Goal: Task Accomplishment & Management: Complete application form

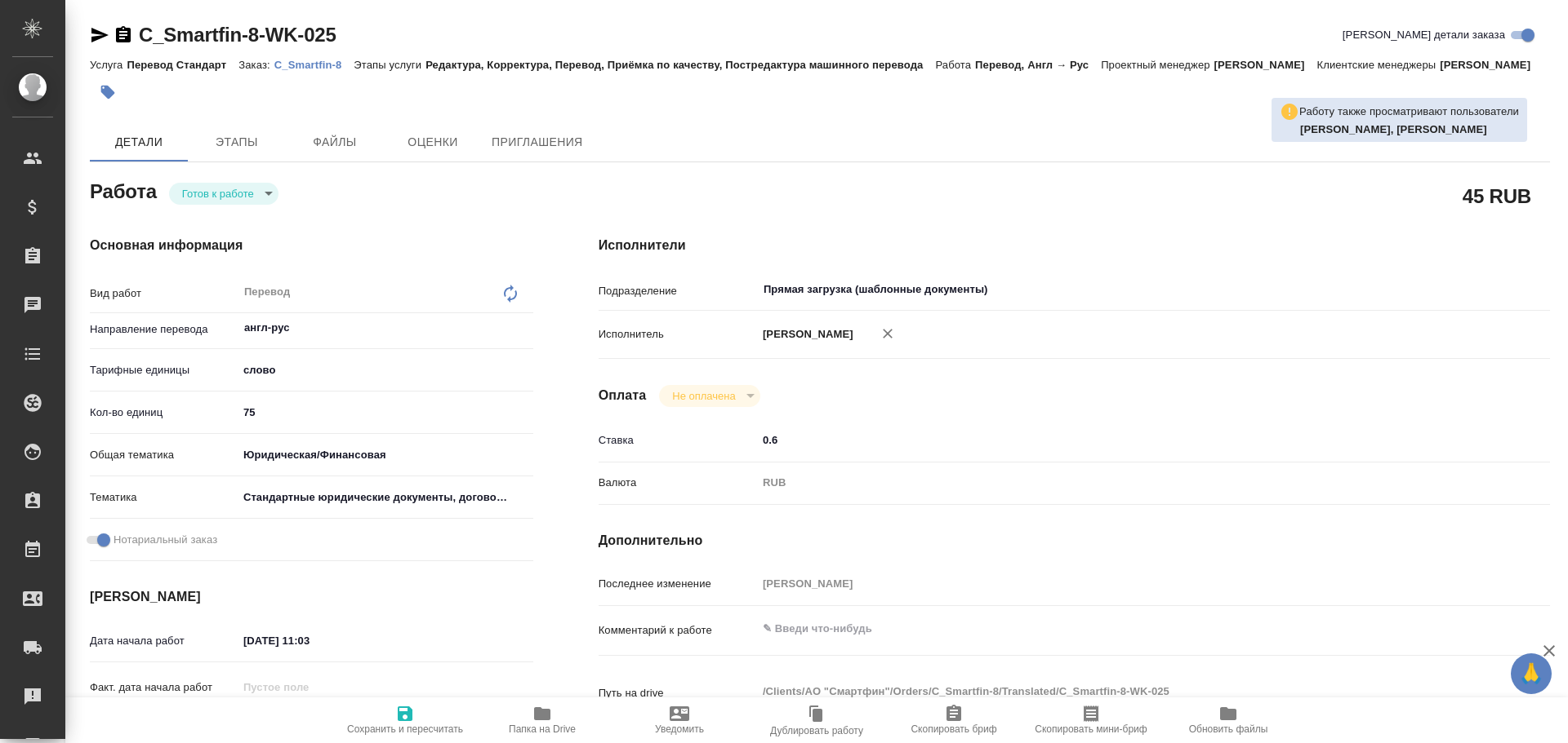
type textarea "x"
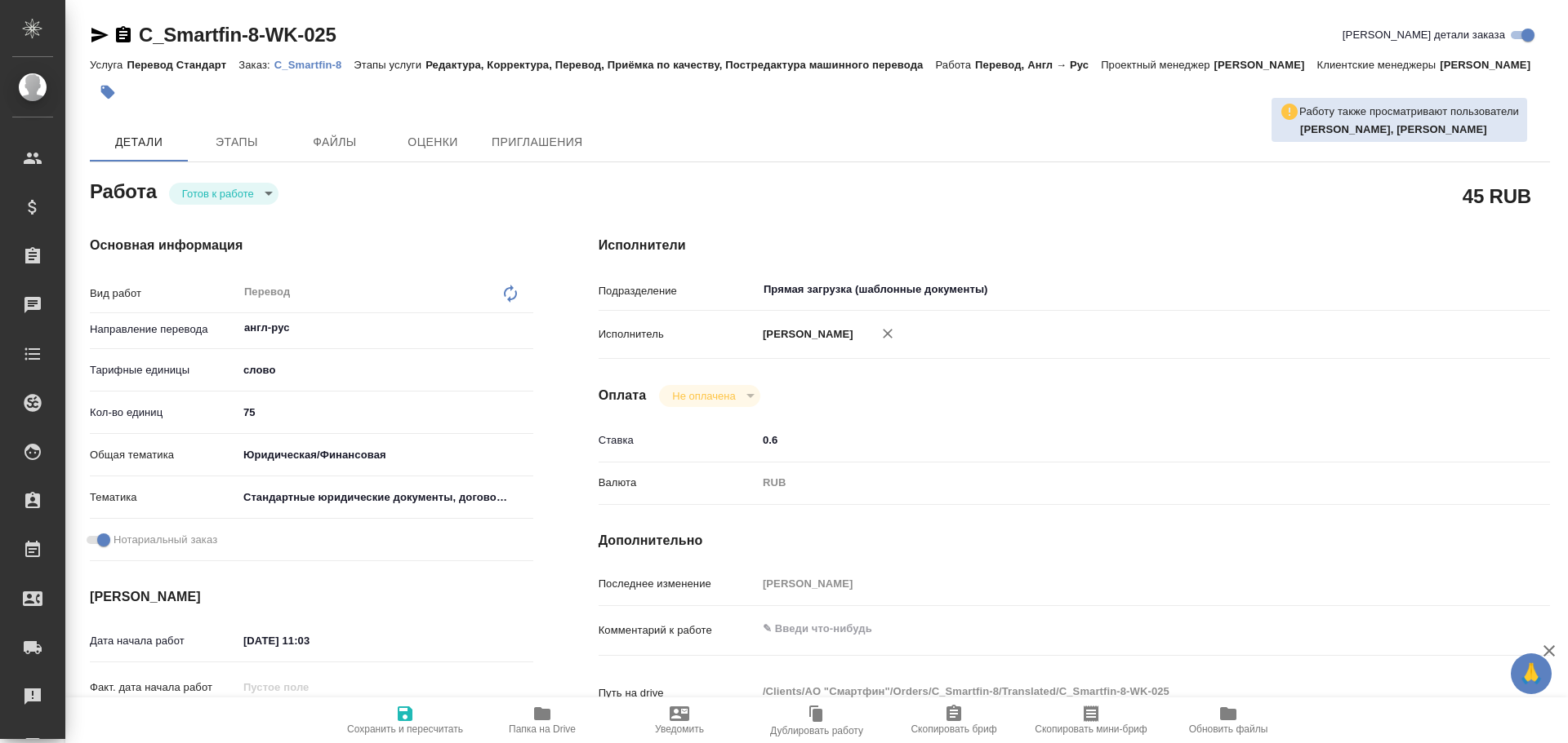
type textarea "x"
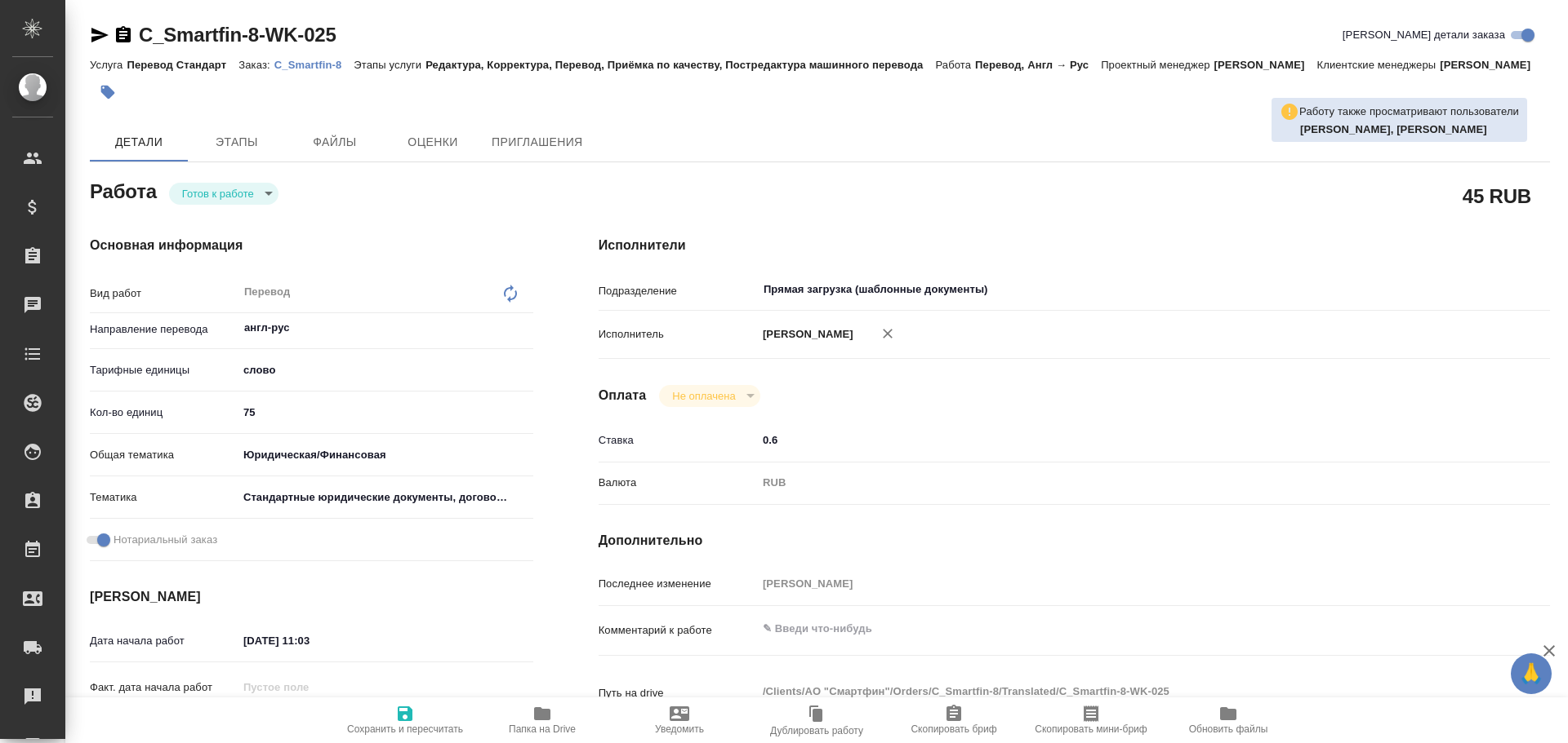
type textarea "x"
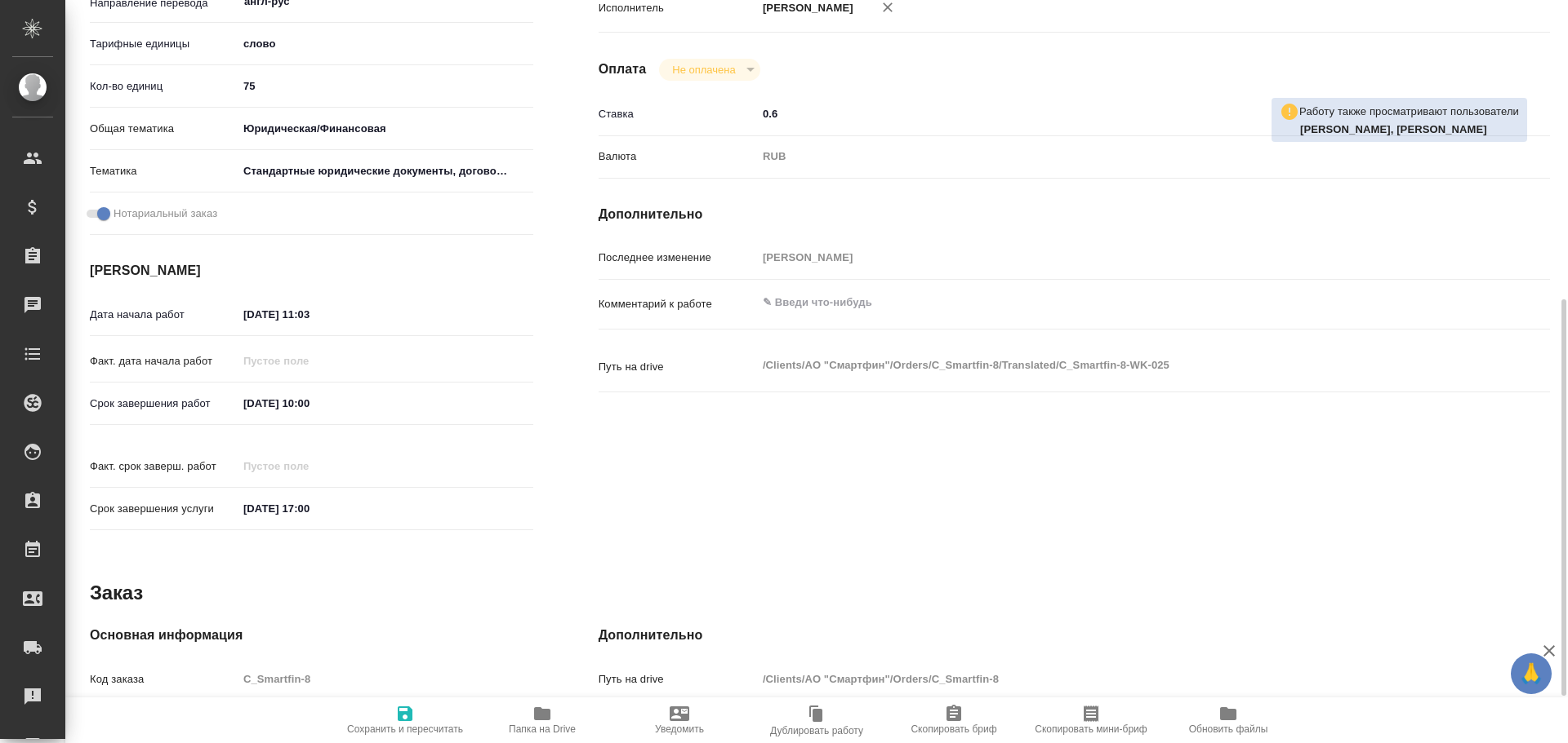
scroll to position [649, 0]
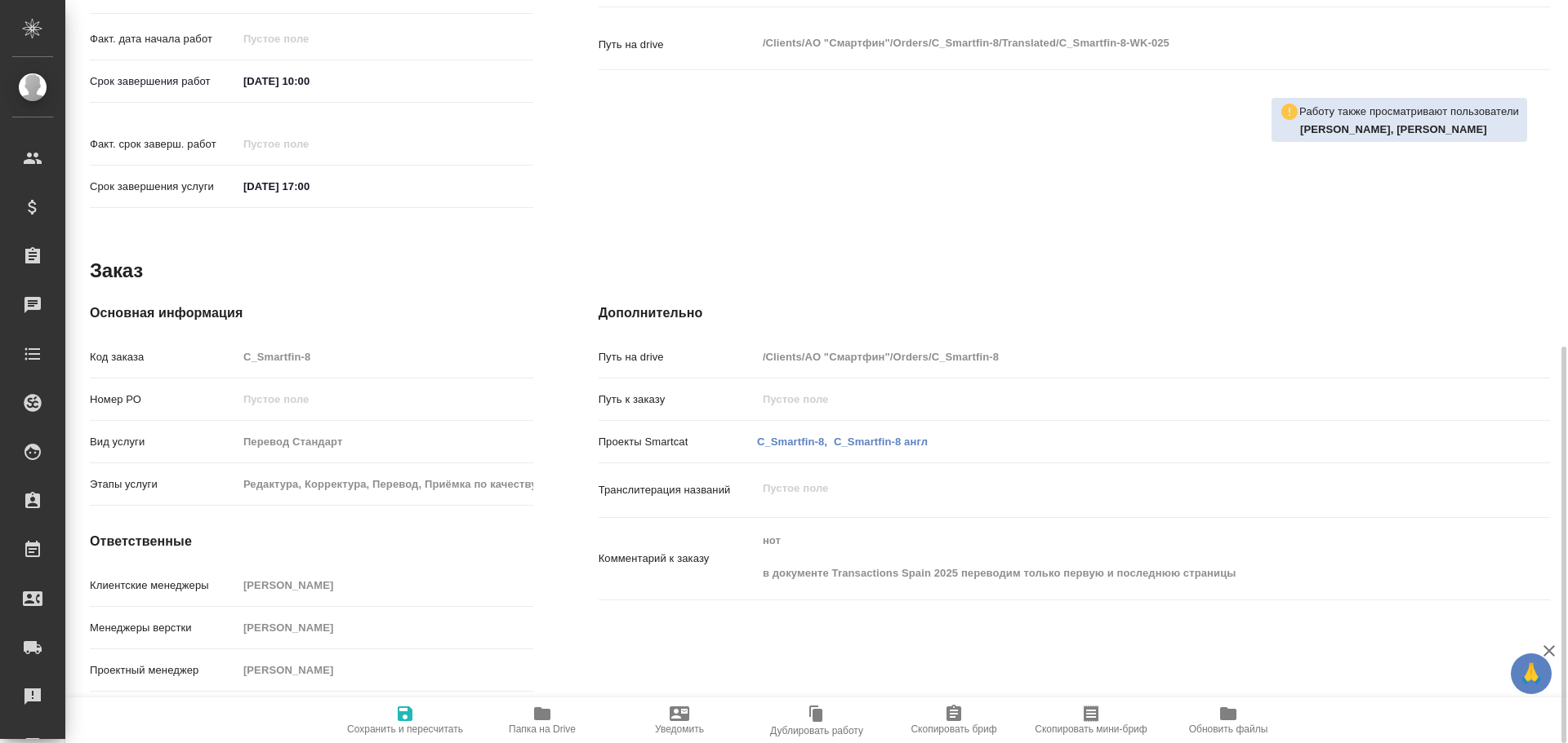
type textarea "x"
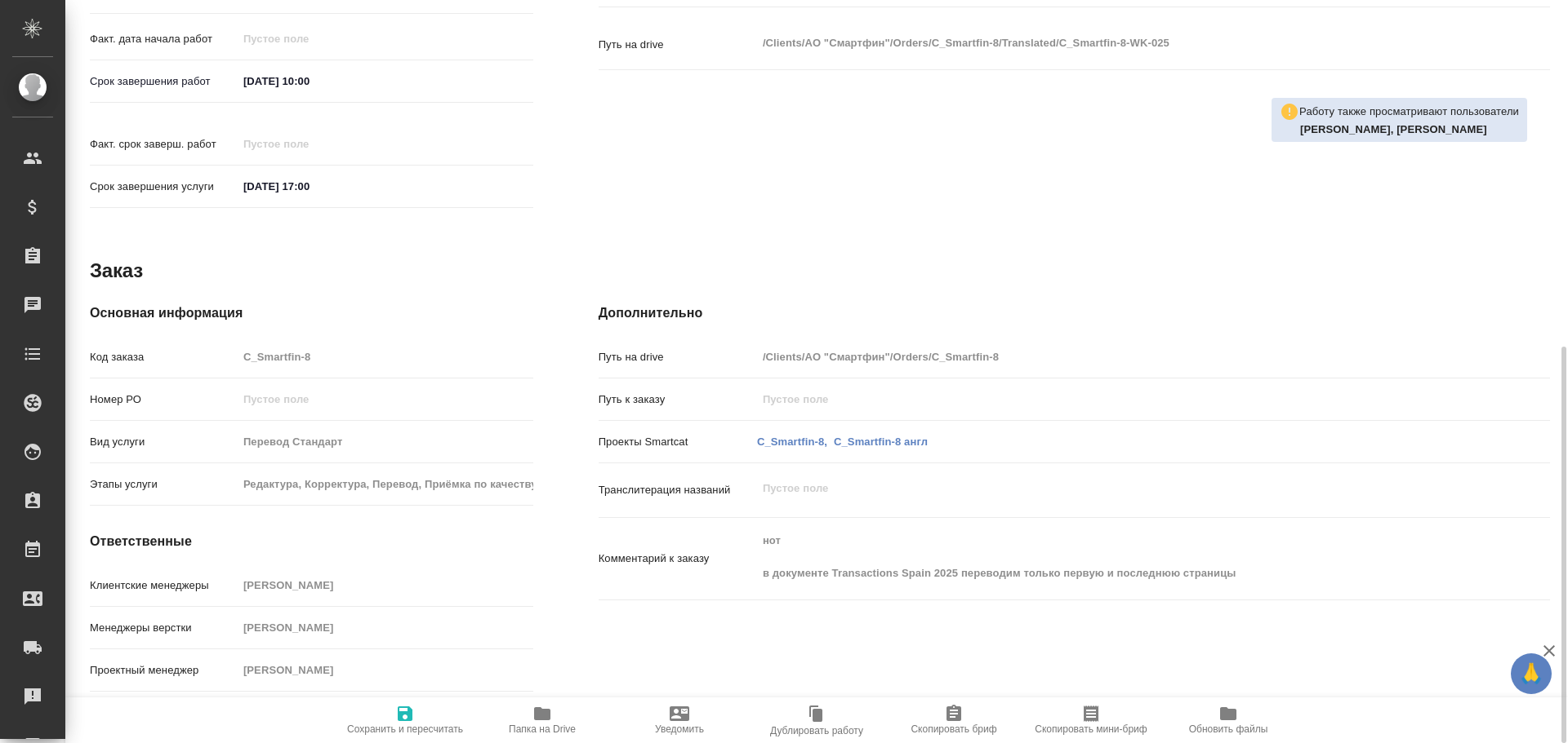
type textarea "x"
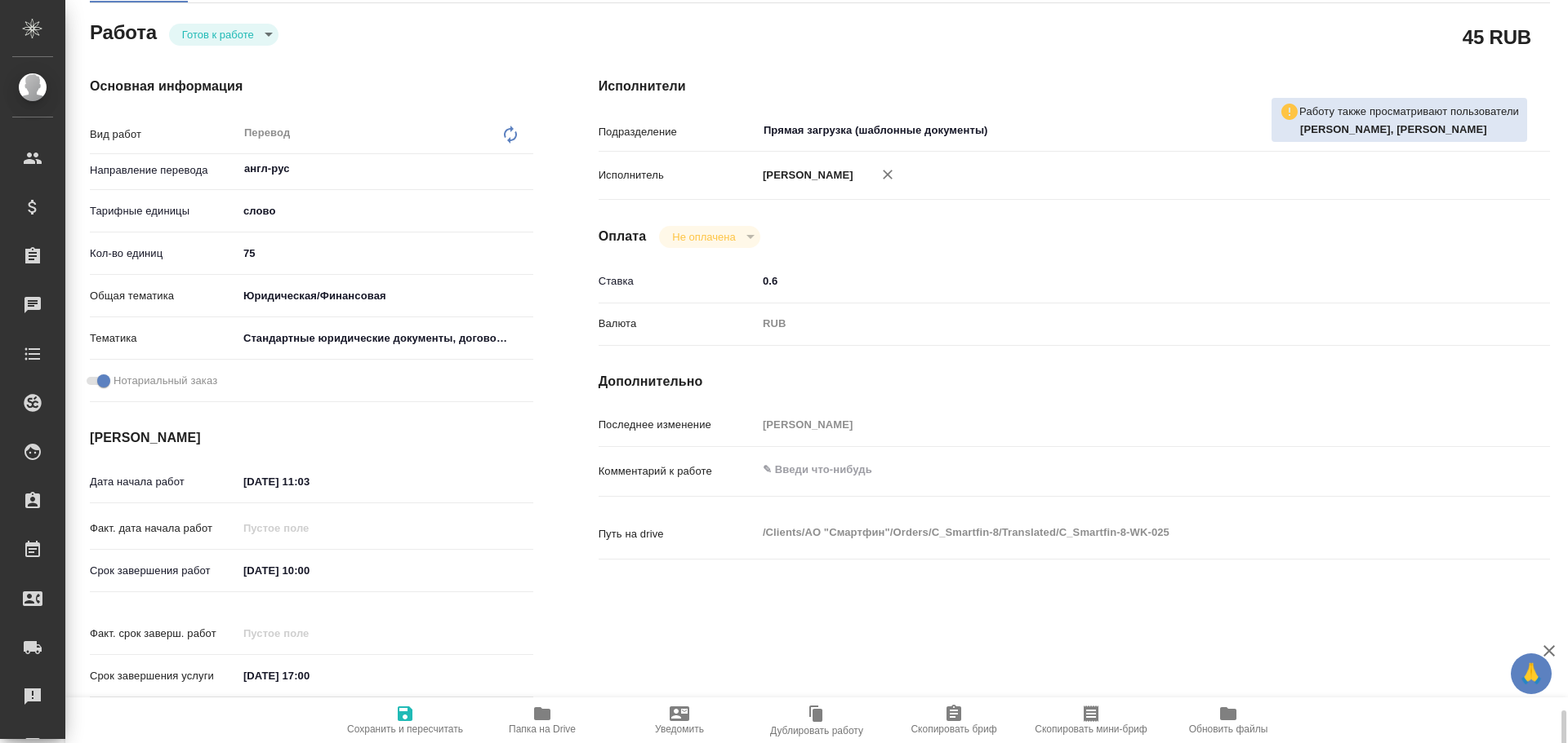
scroll to position [0, 0]
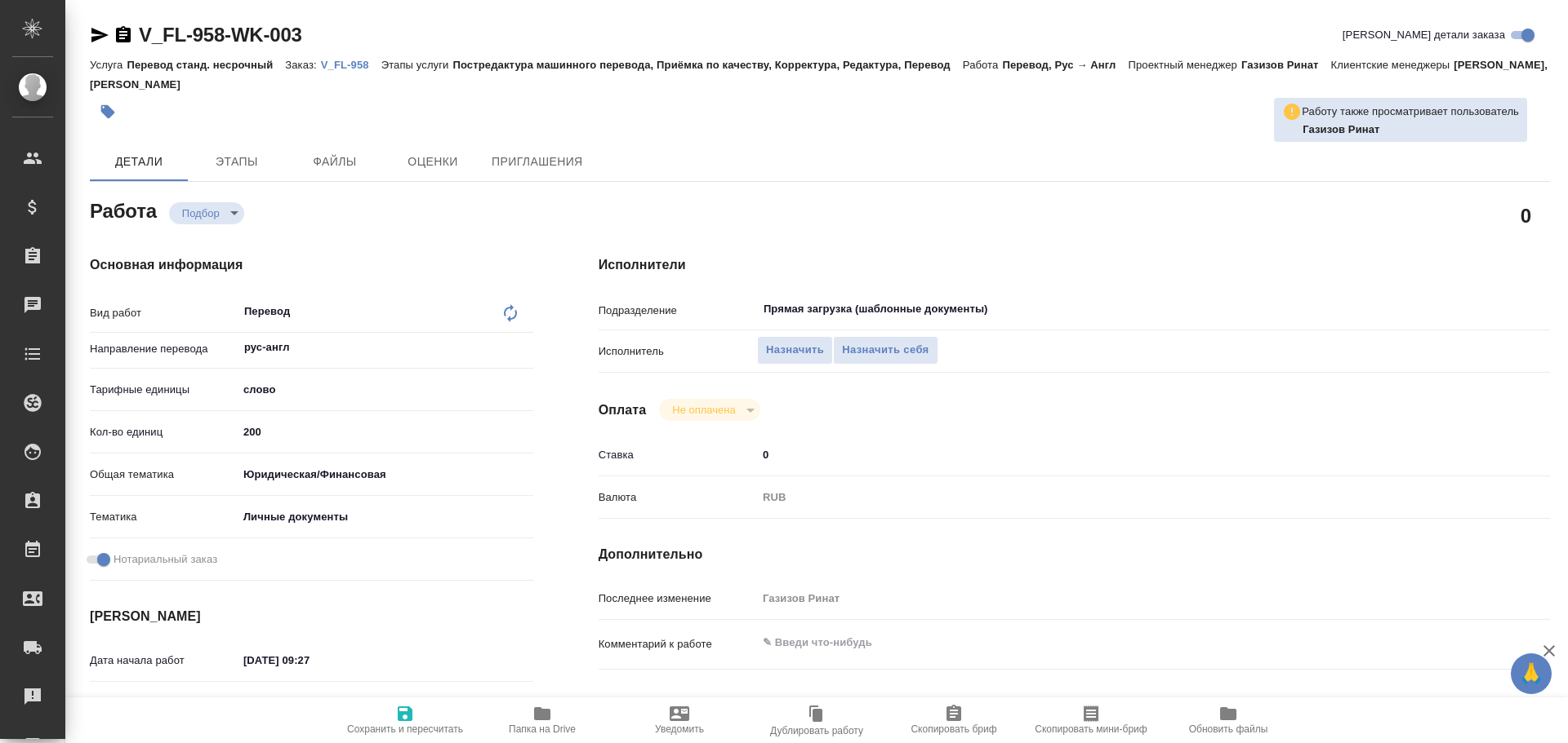
type textarea "x"
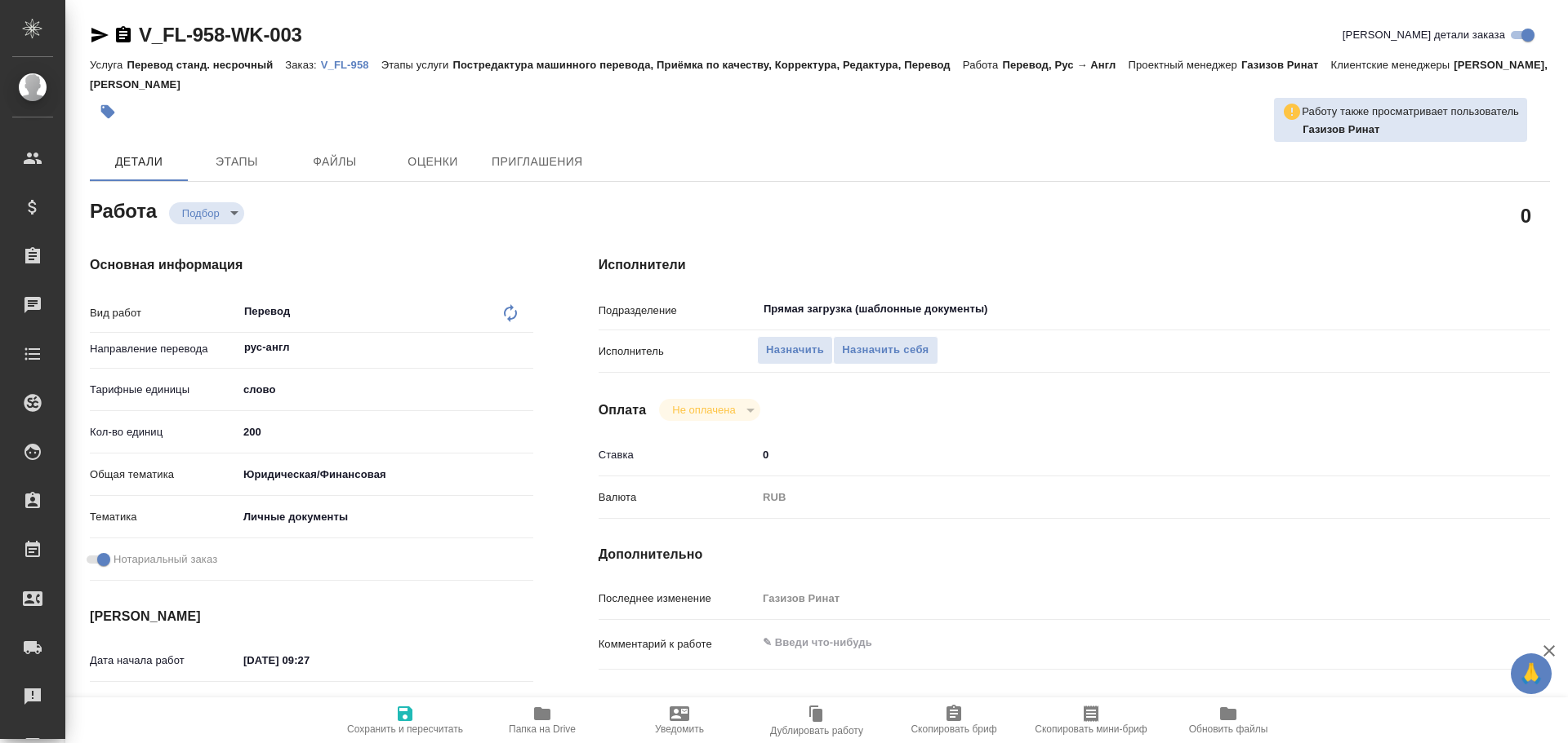
type textarea "x"
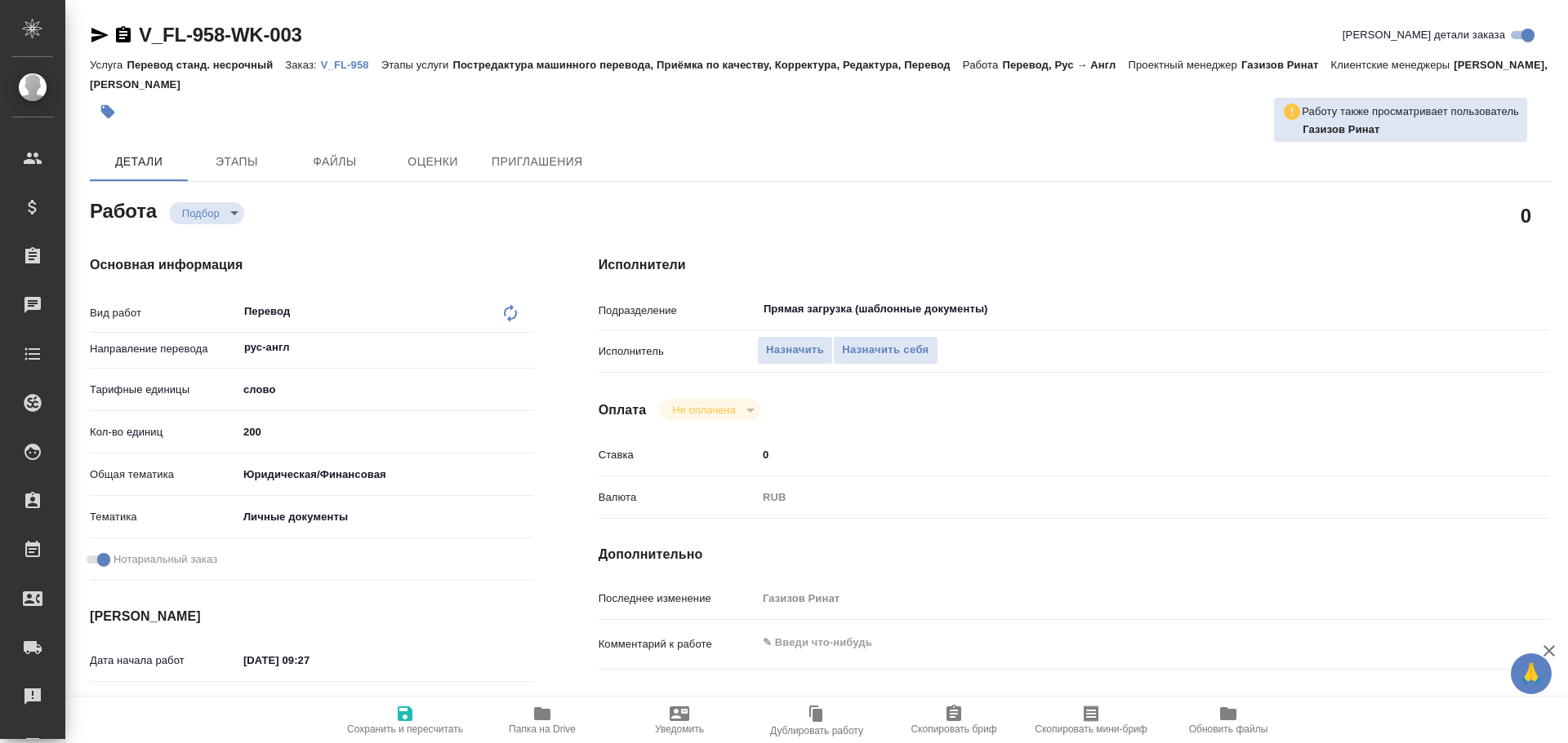
type textarea "x"
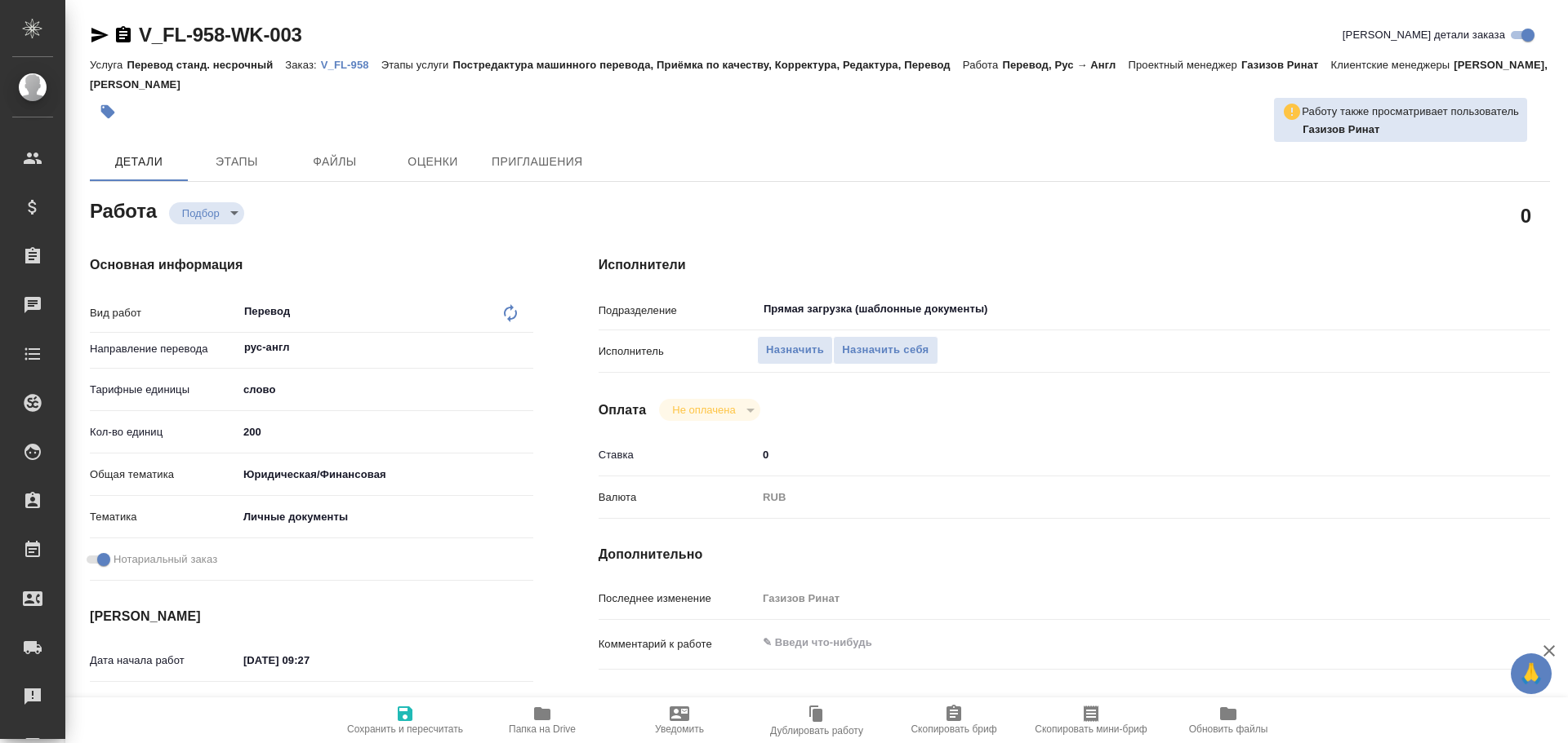
type textarea "x"
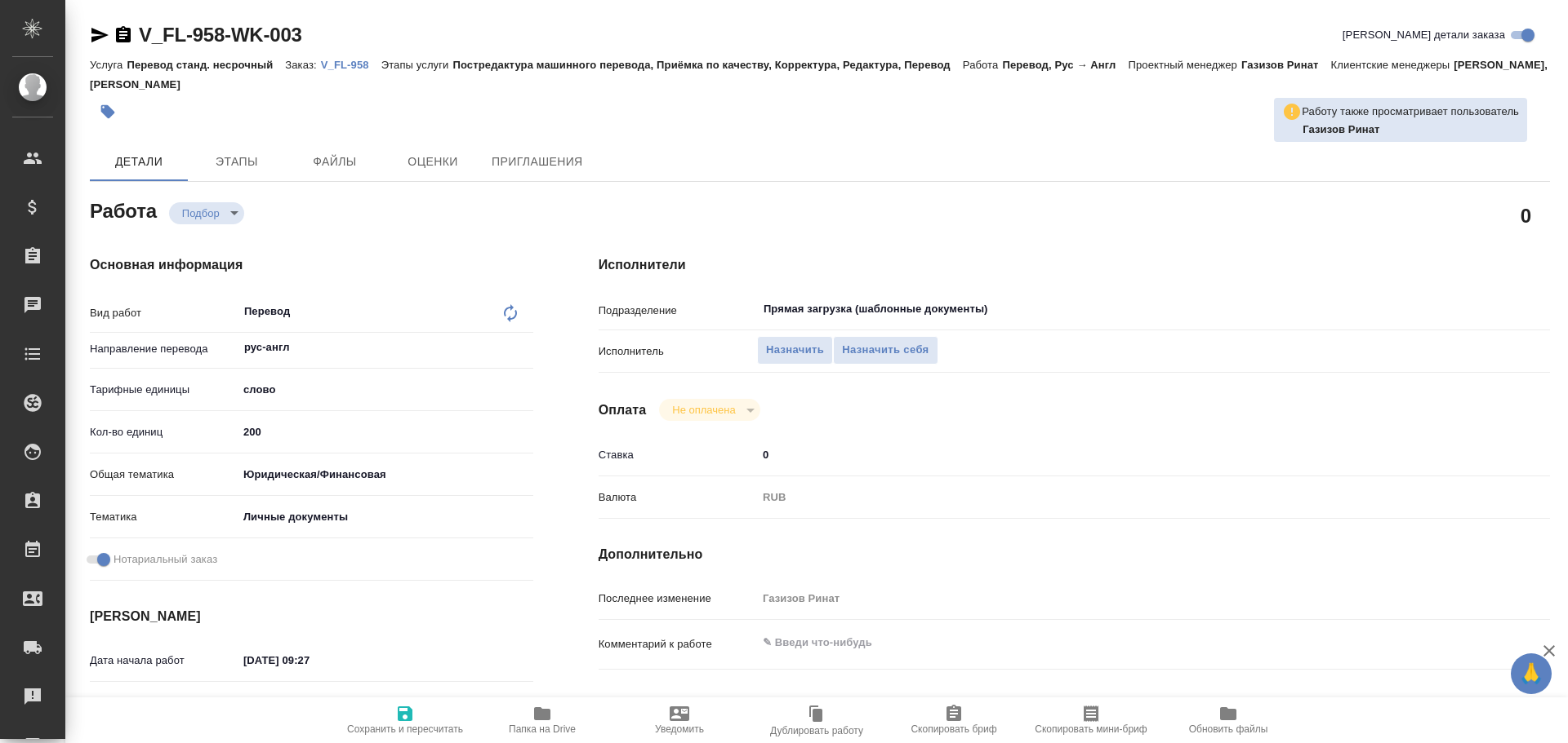
type textarea "x"
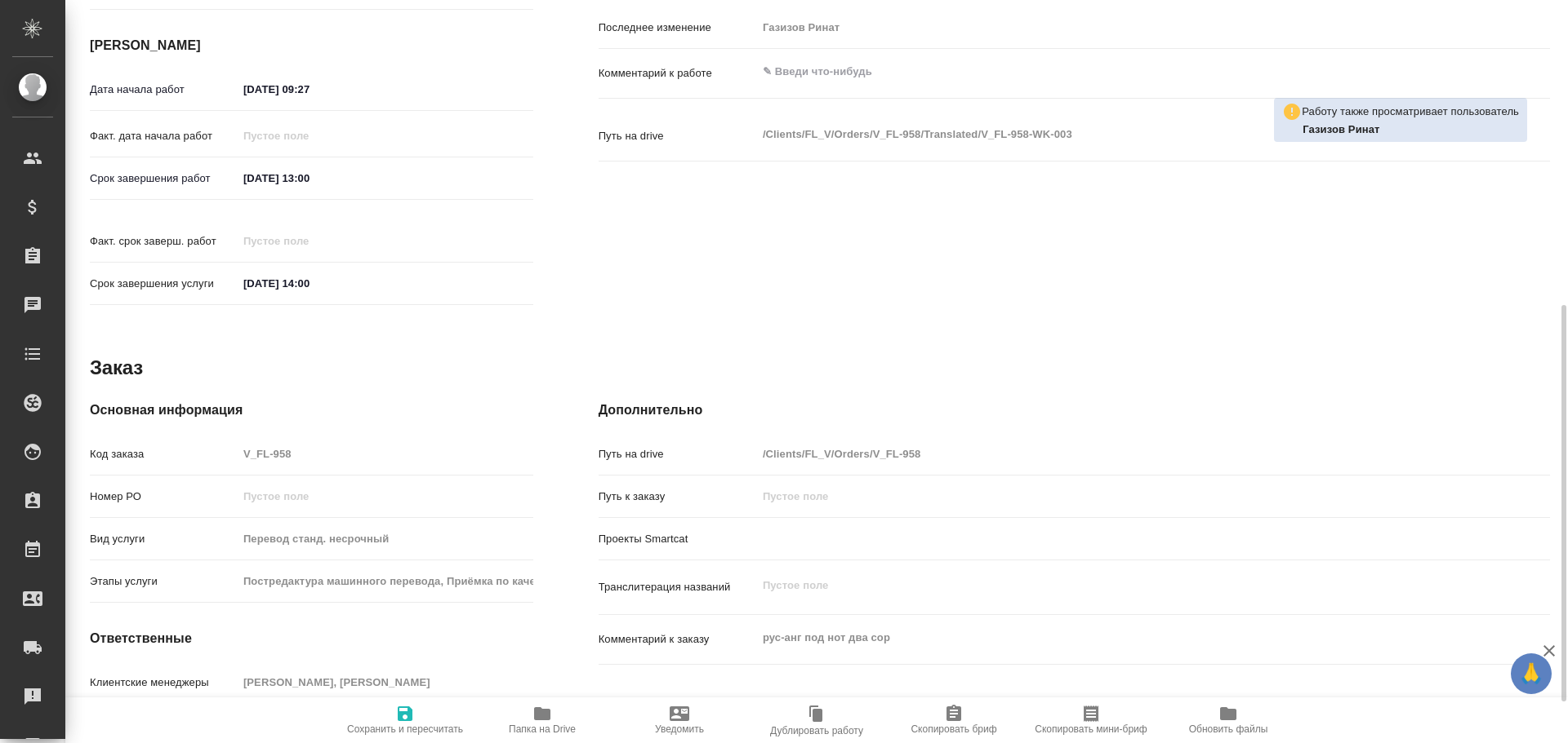
scroll to position [649, 0]
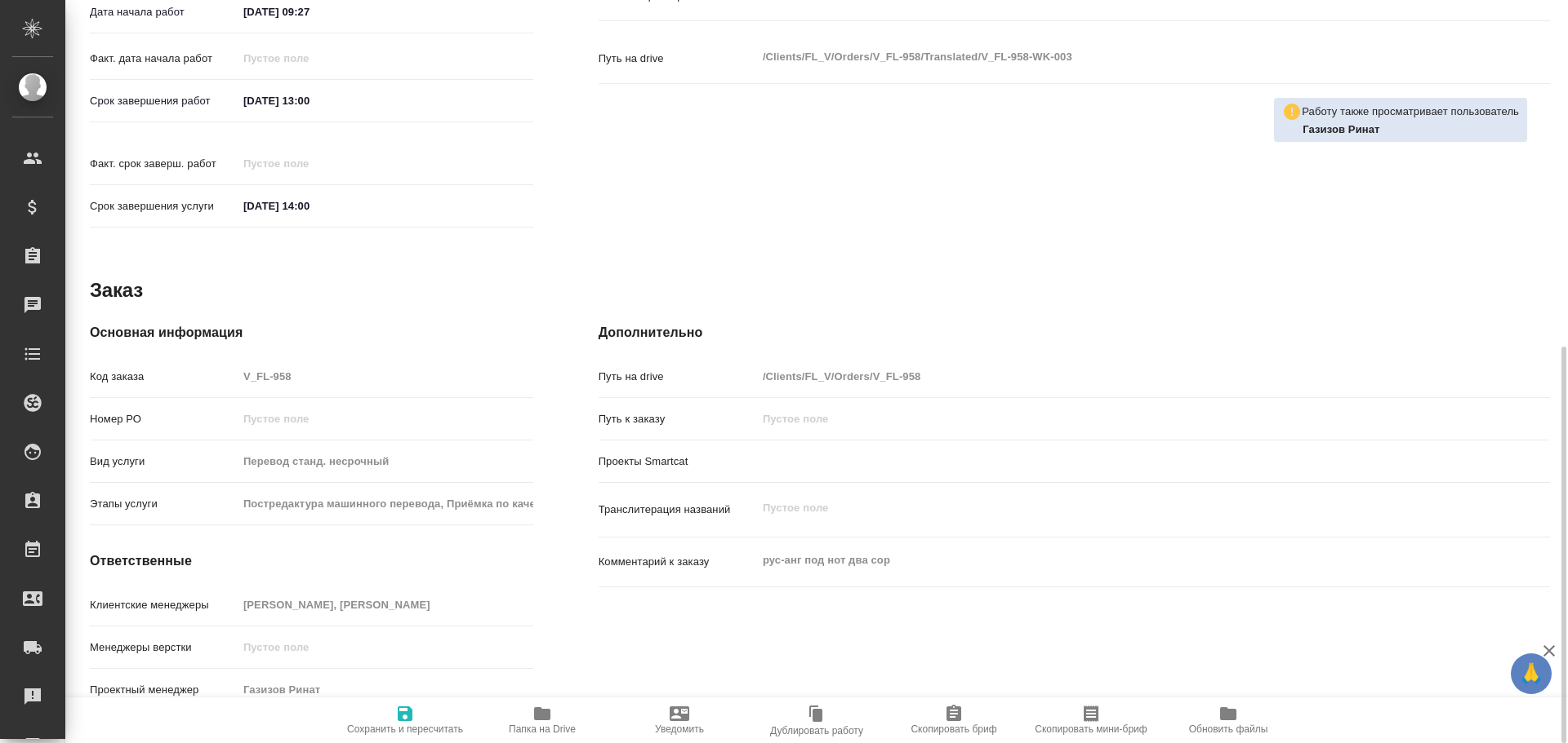
type textarea "x"
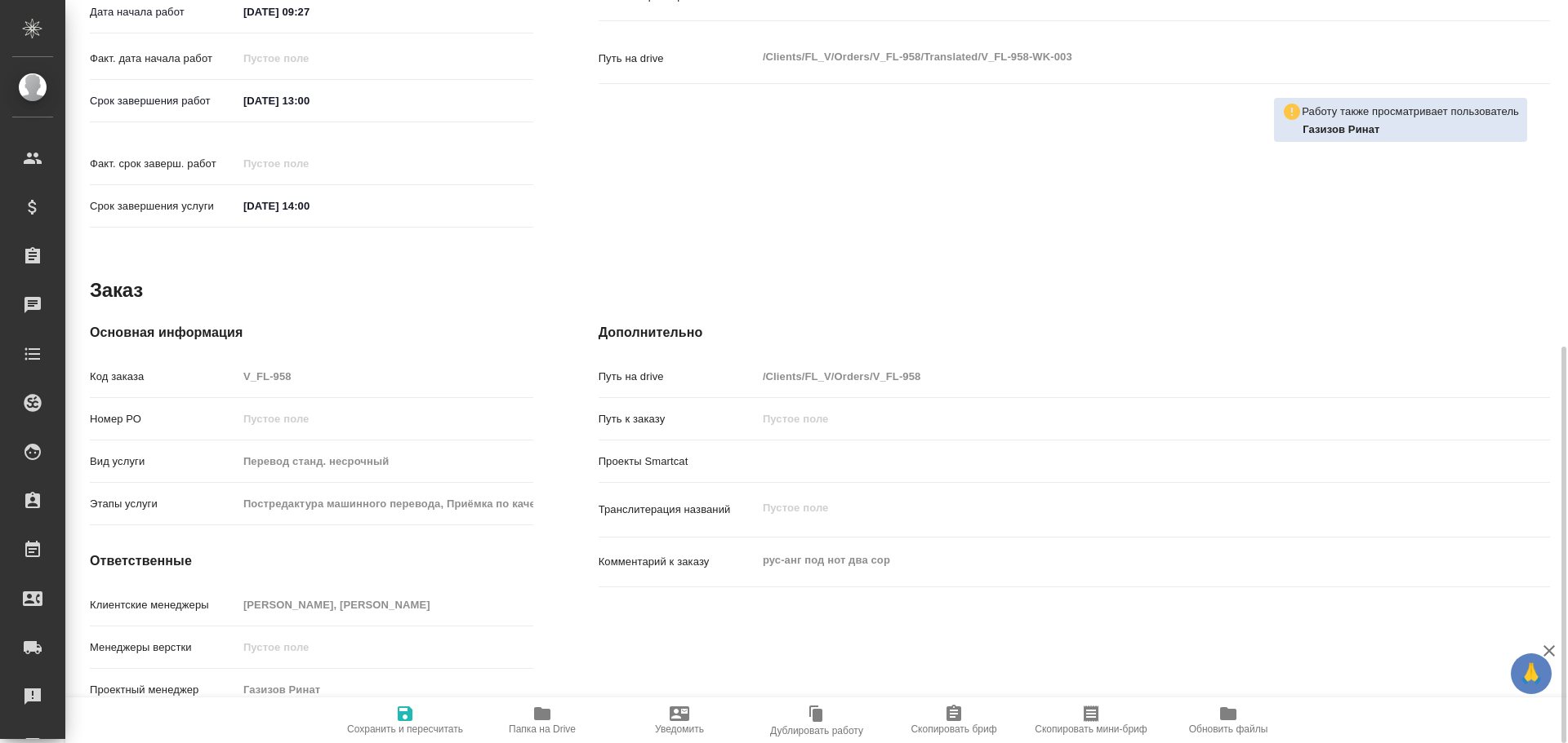
type textarea "x"
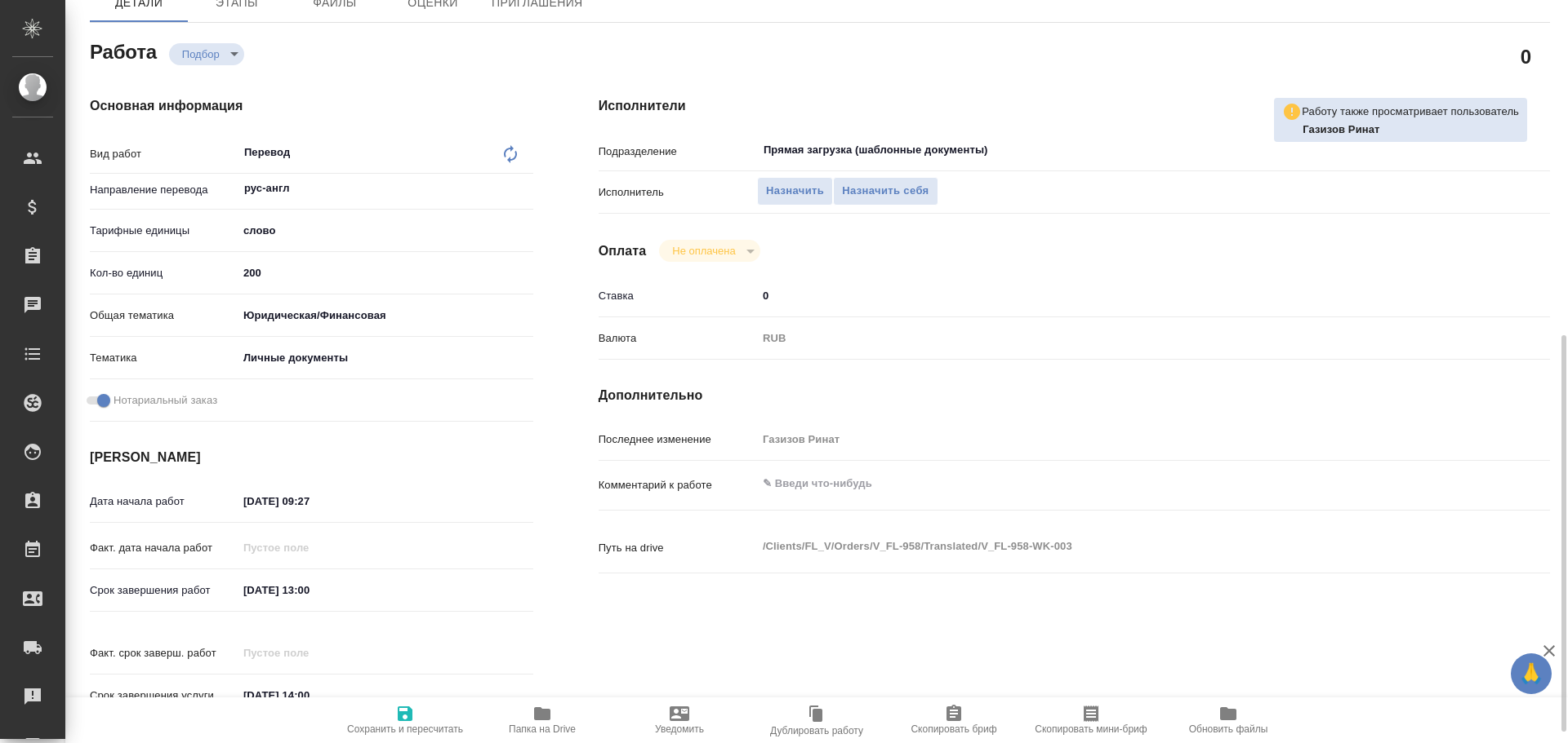
scroll to position [0, 0]
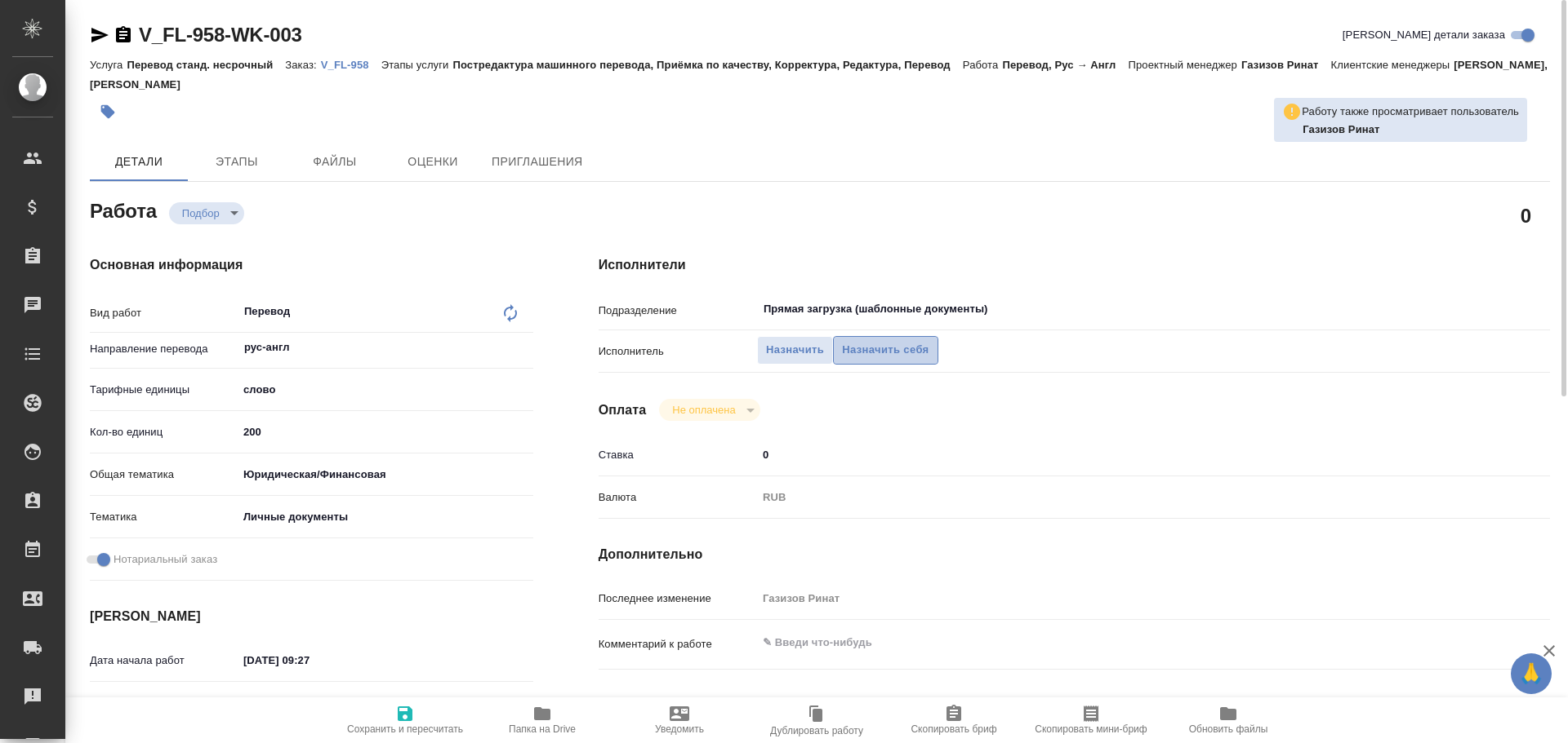
click at [900, 350] on span "Назначить себя" at bounding box center [885, 351] width 87 height 19
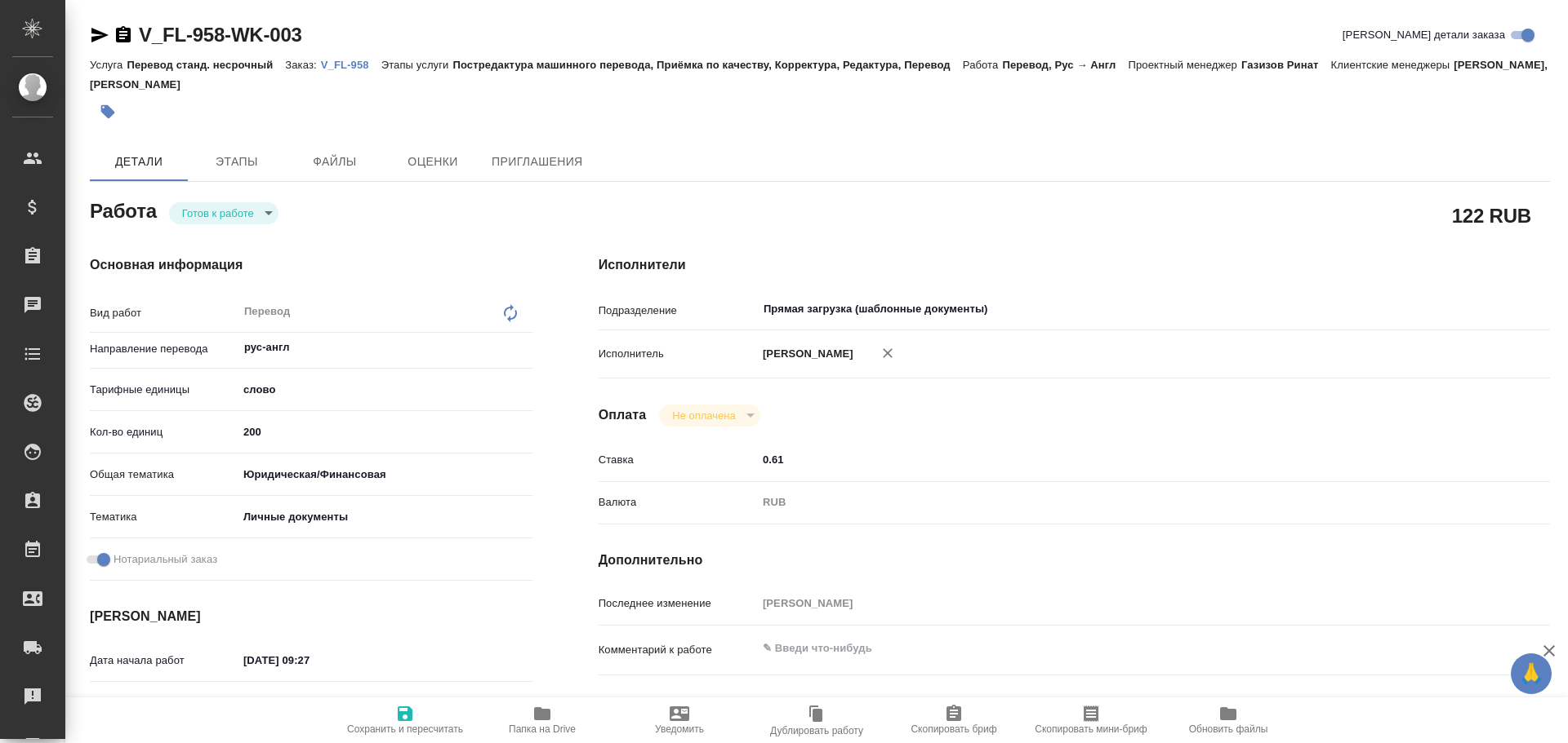
type textarea "x"
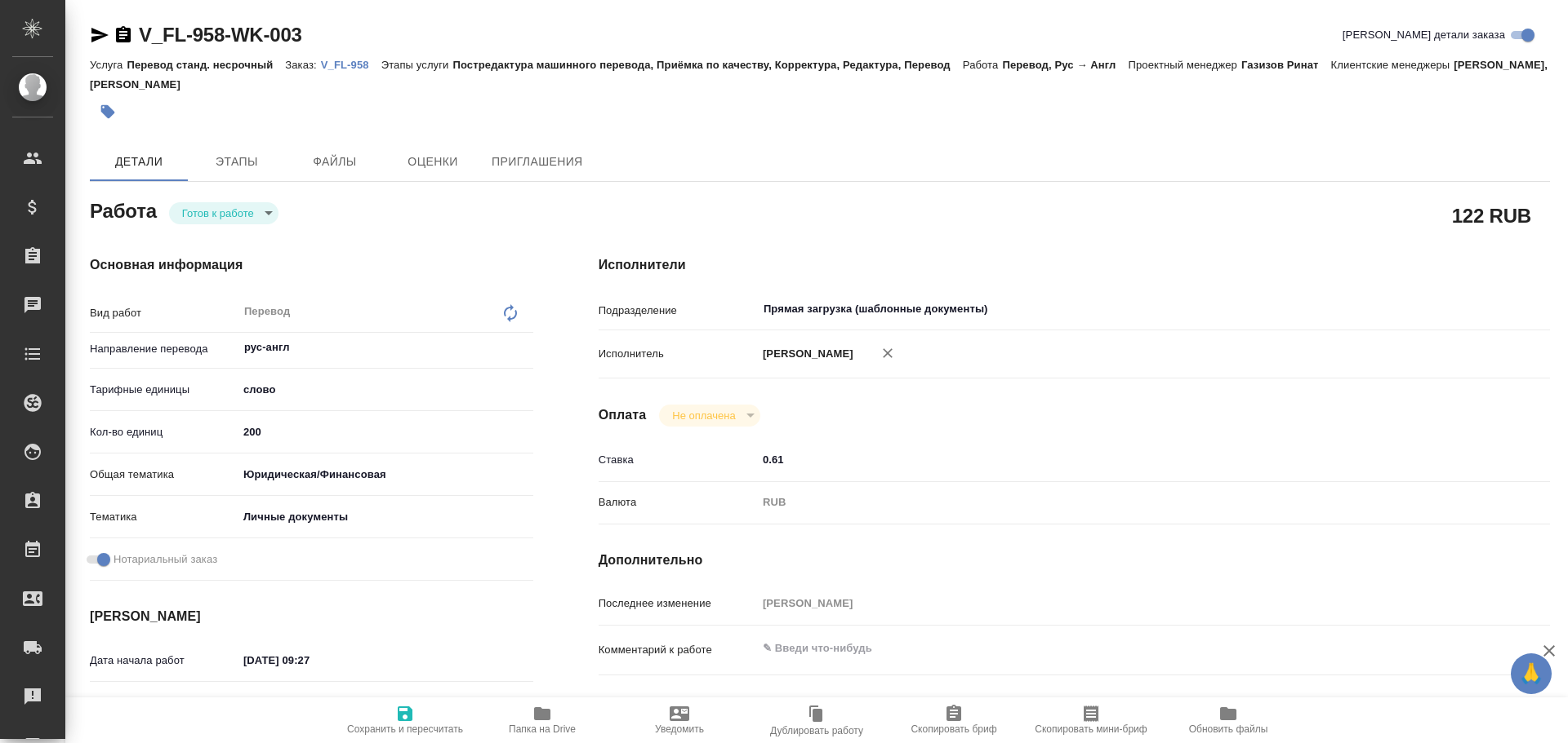
type textarea "x"
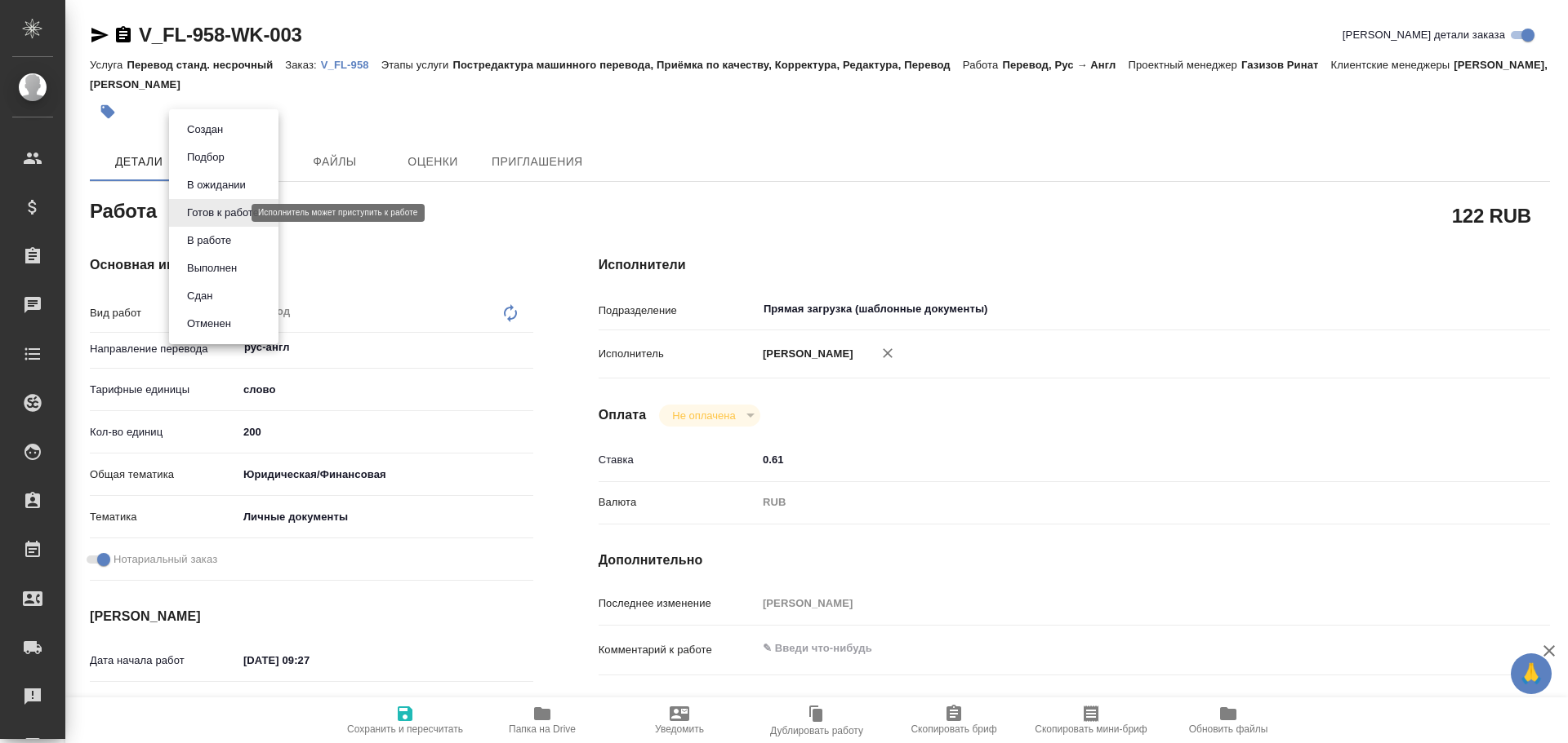
click at [209, 214] on body "🙏 .cls-1 fill:#fff; AWATERA Gusev Alexandr Клиенты Спецификации Заказы Чаты Tod…" at bounding box center [784, 371] width 1568 height 743
type textarea "x"
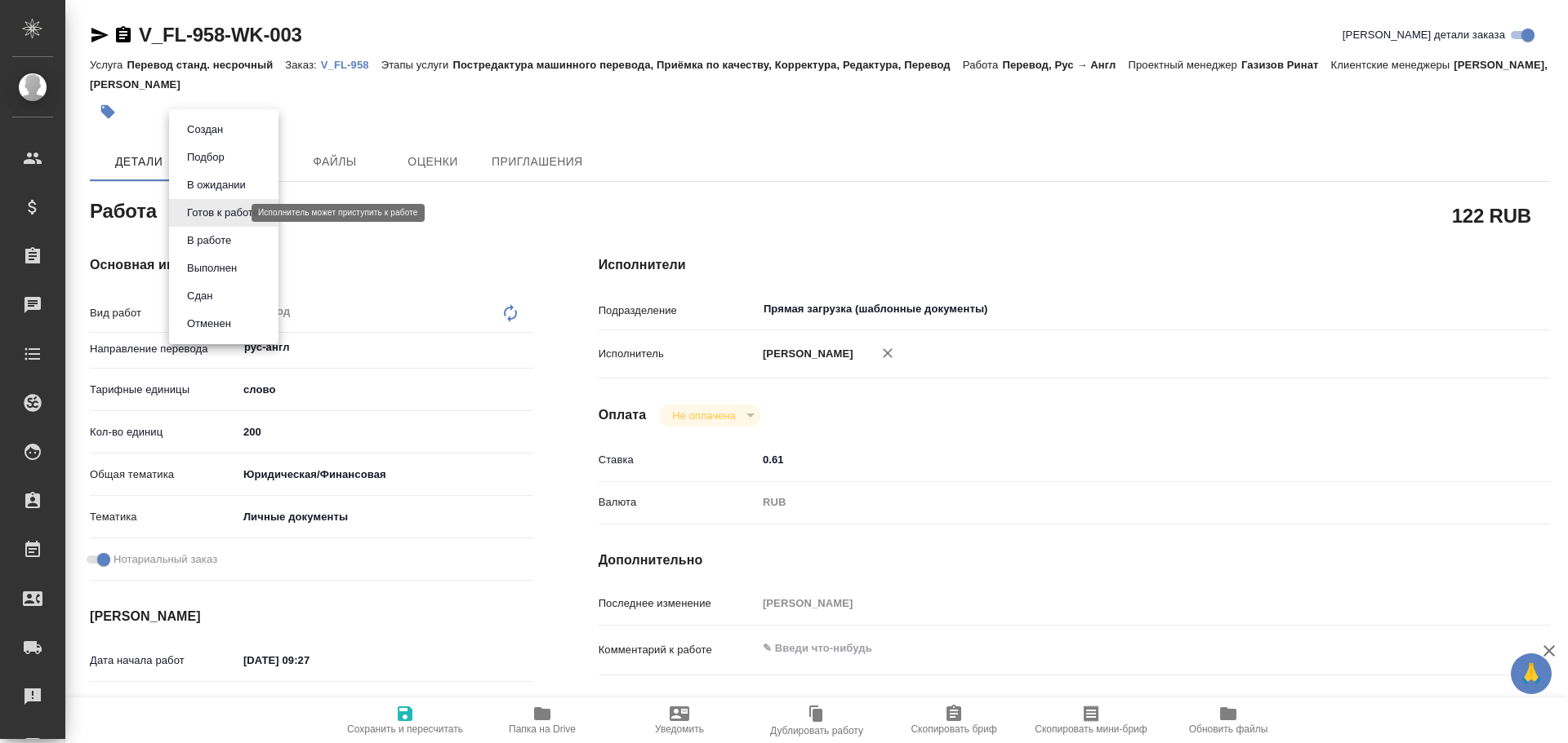
type textarea "x"
click at [207, 244] on button "В работе" at bounding box center [209, 240] width 53 height 18
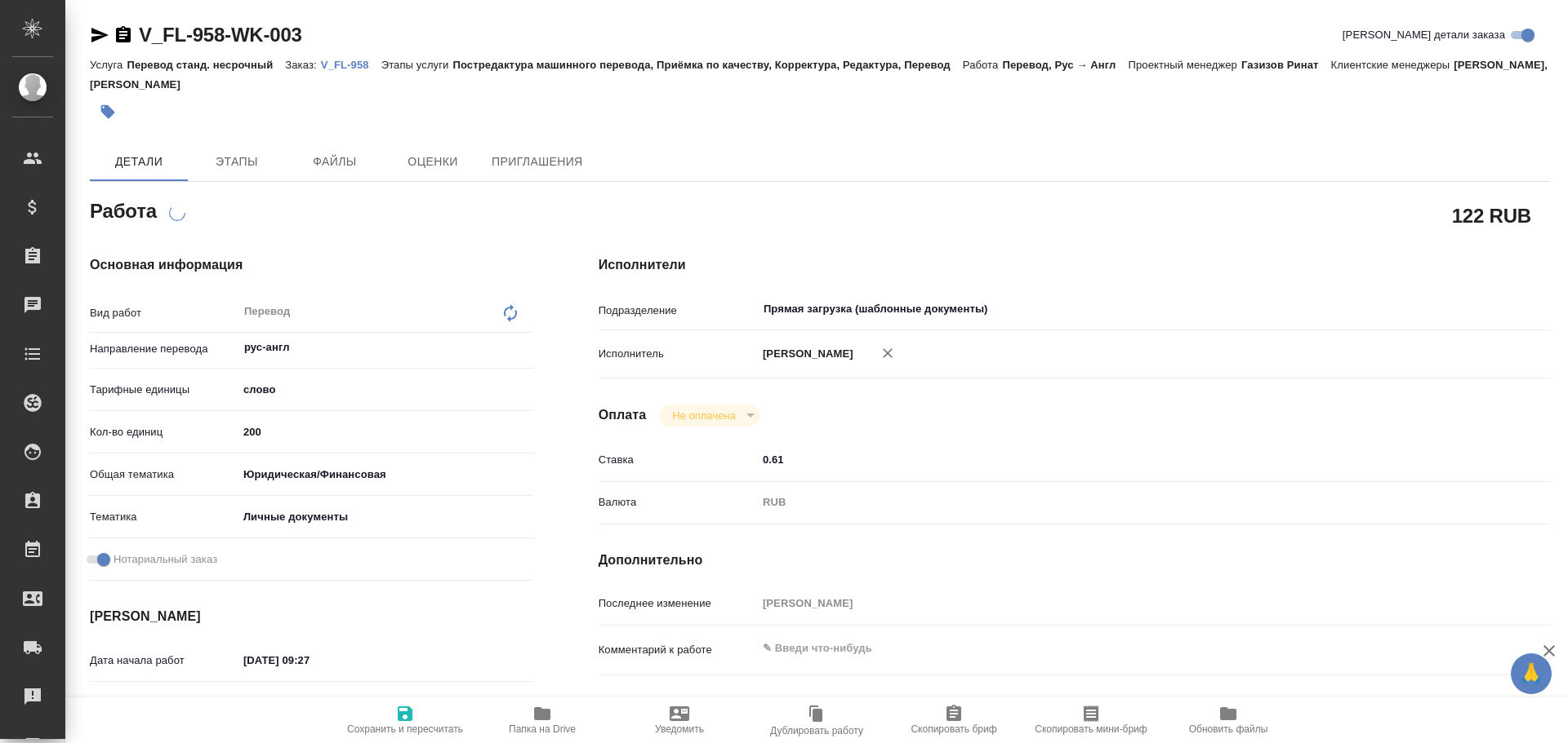
type textarea "x"
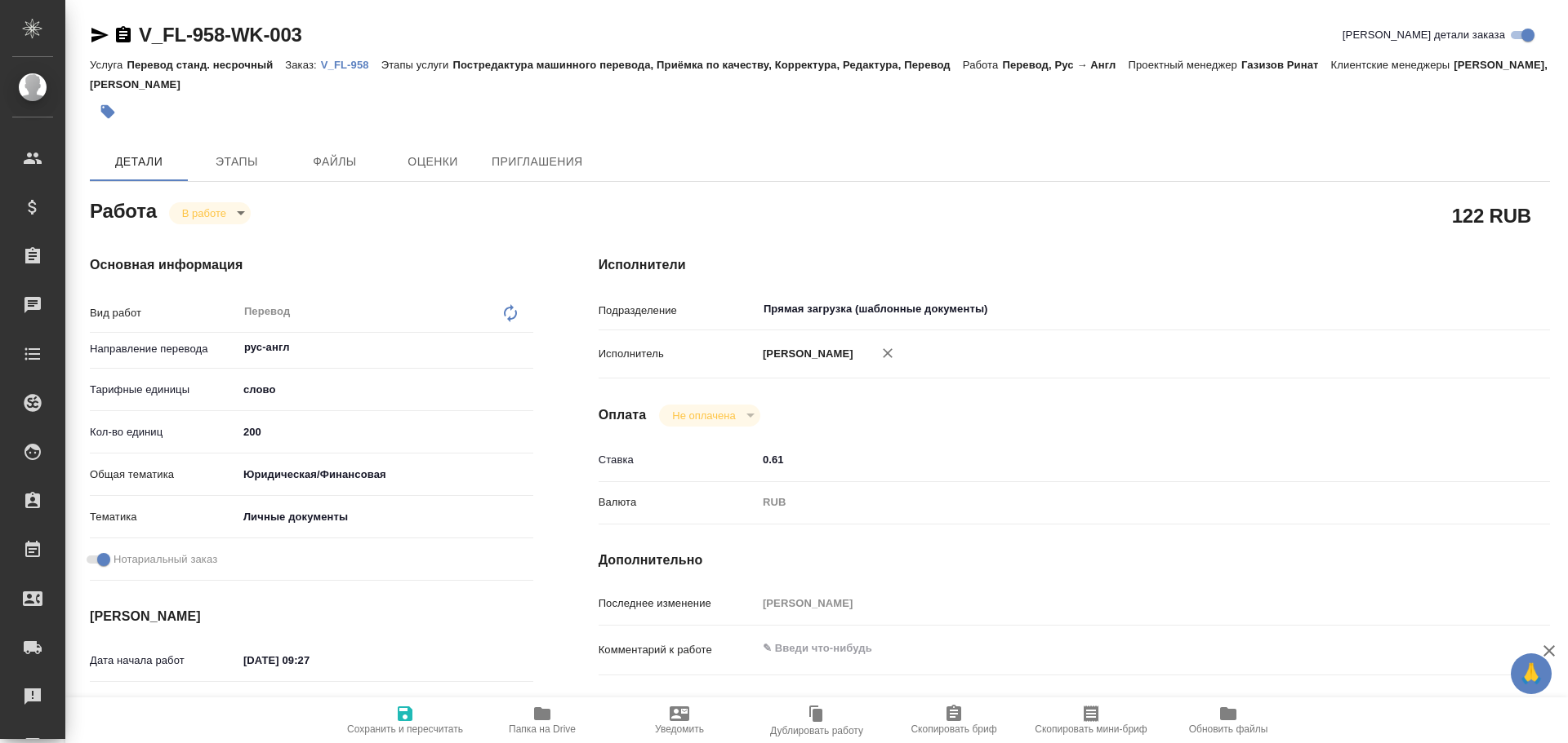
type textarea "x"
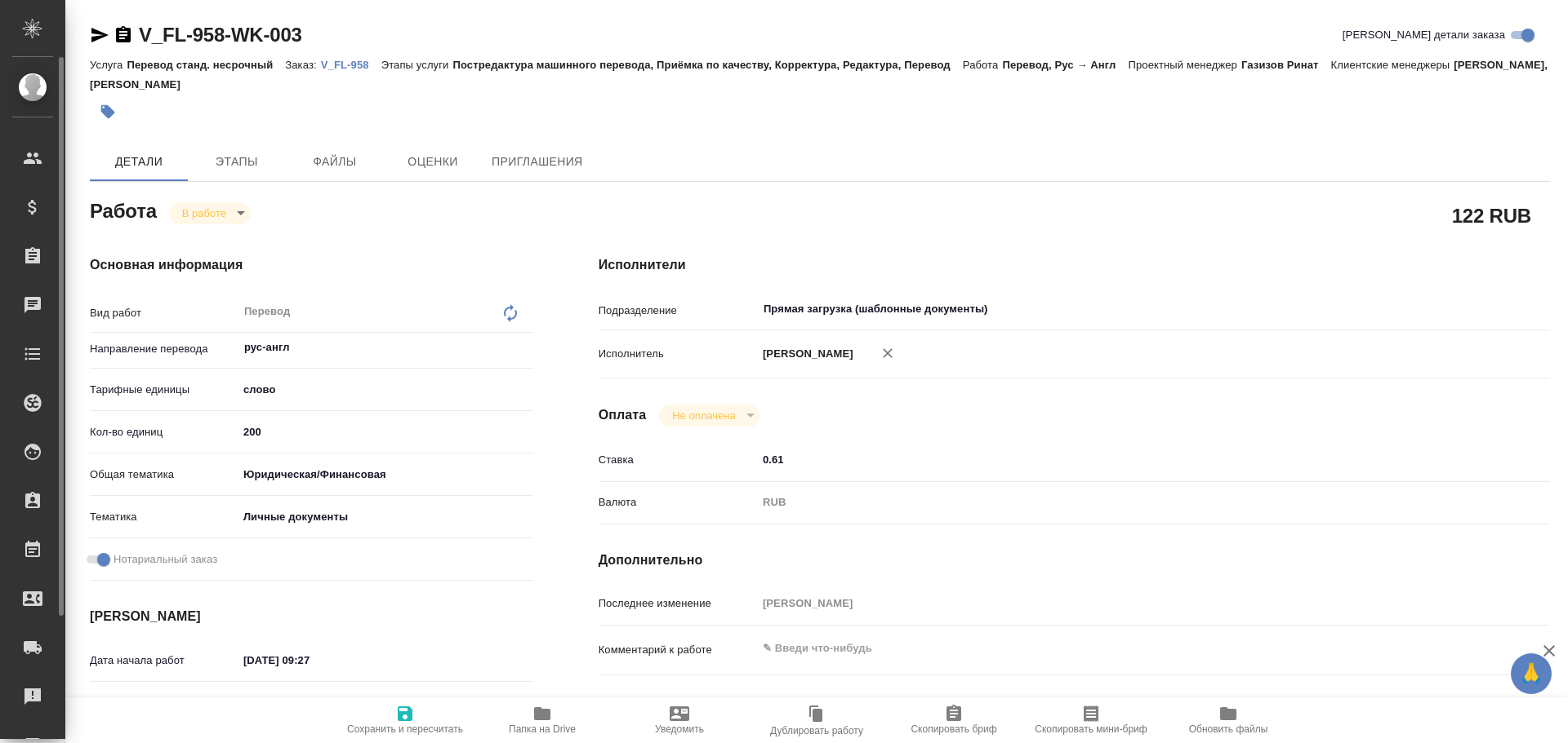
type textarea "x"
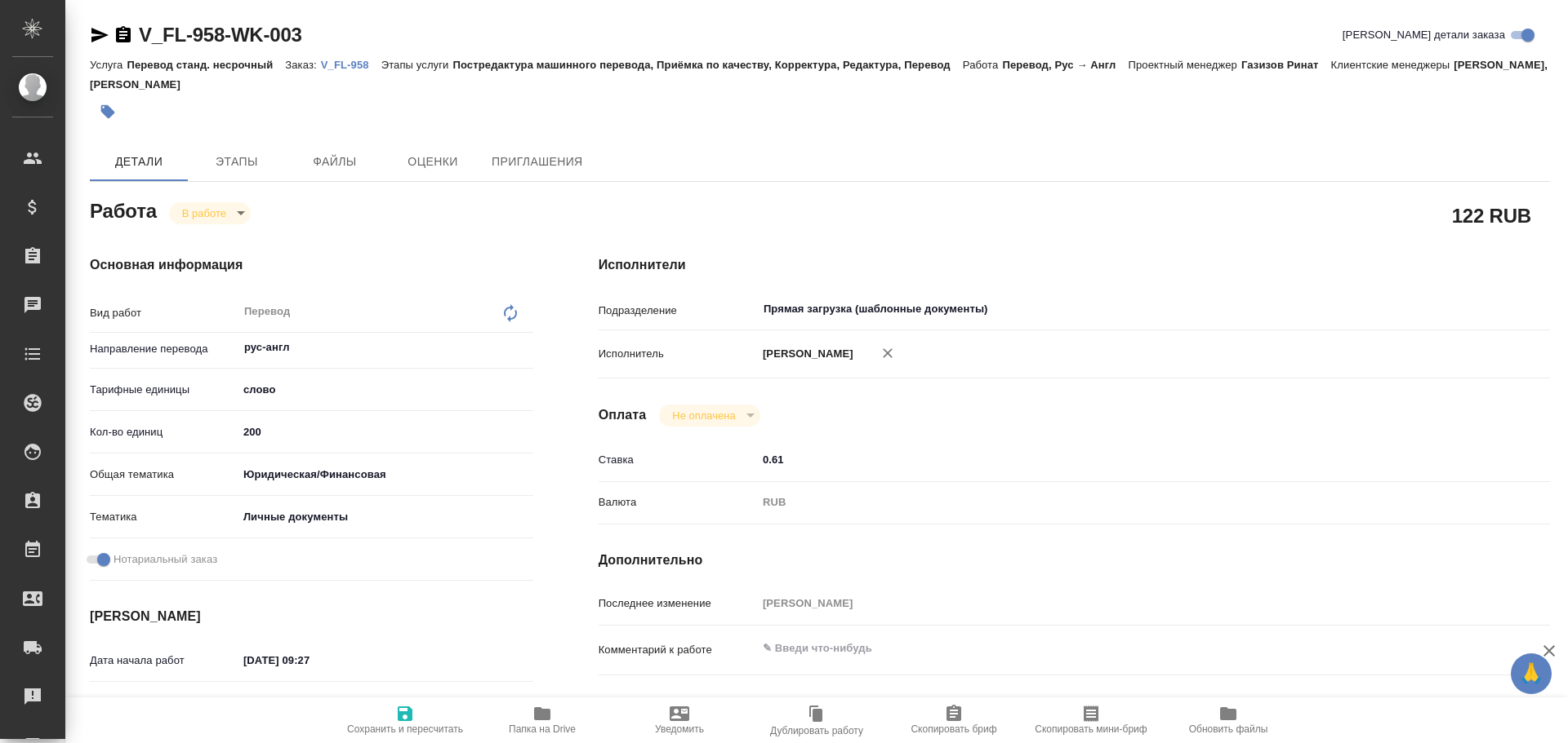
type textarea "x"
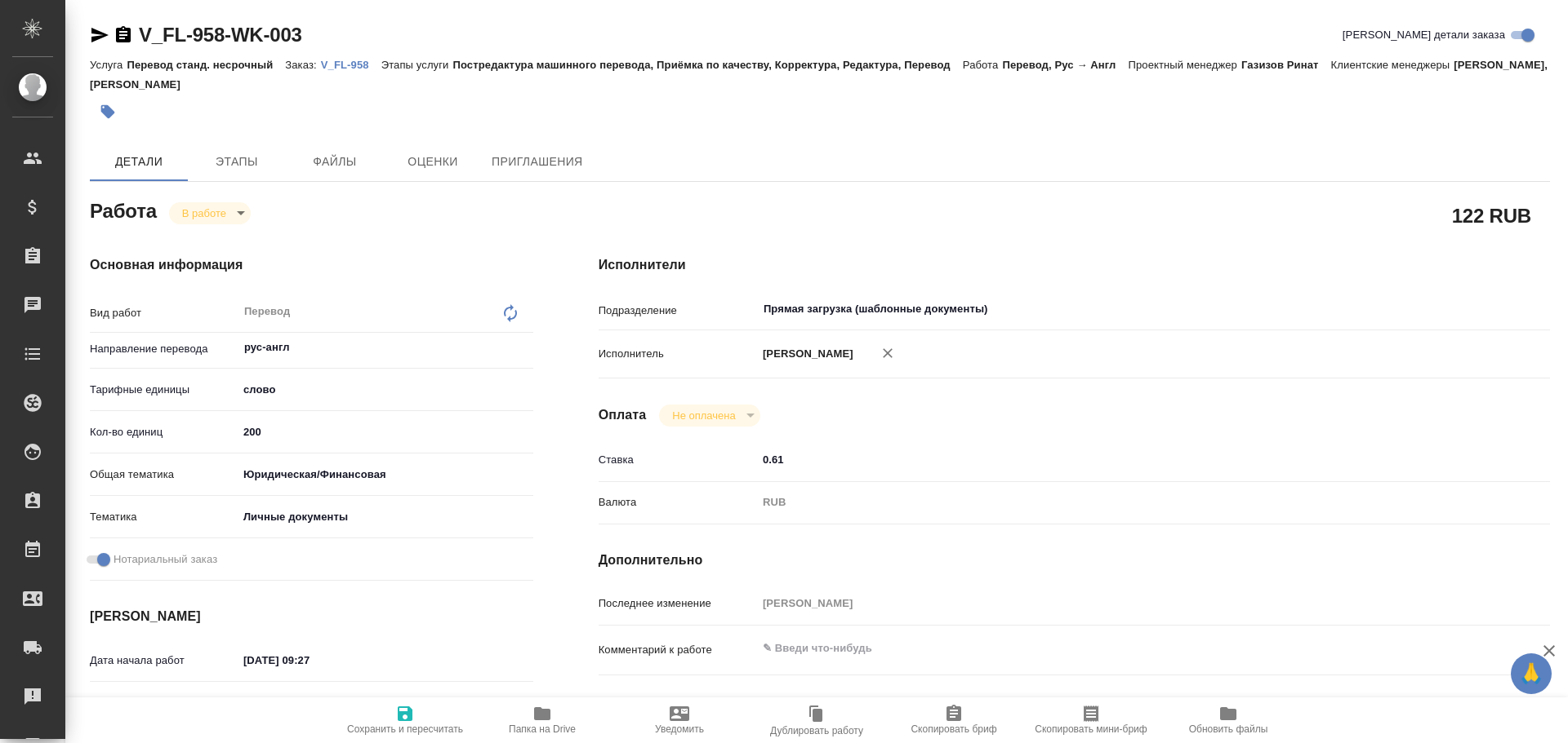
type textarea "x"
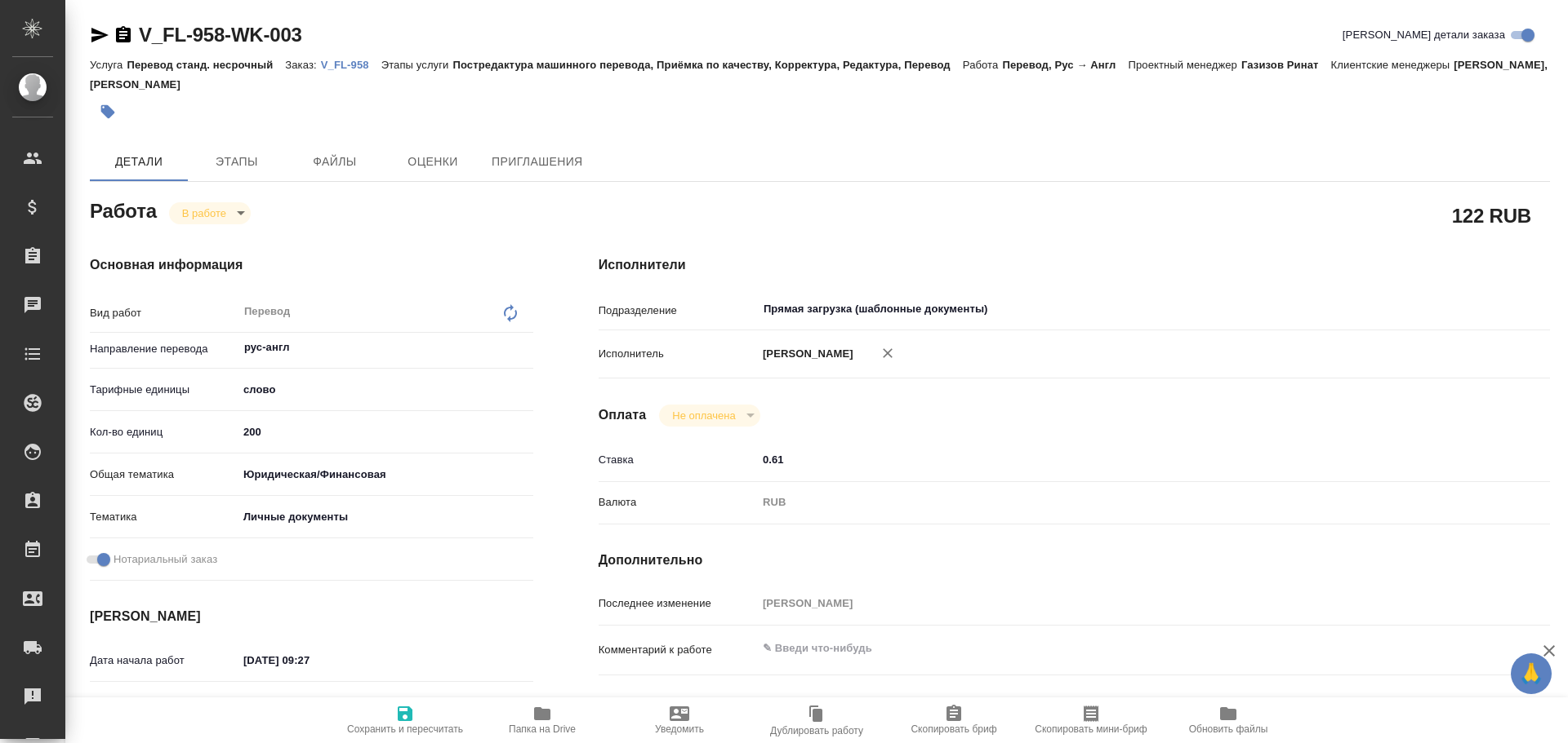
type textarea "x"
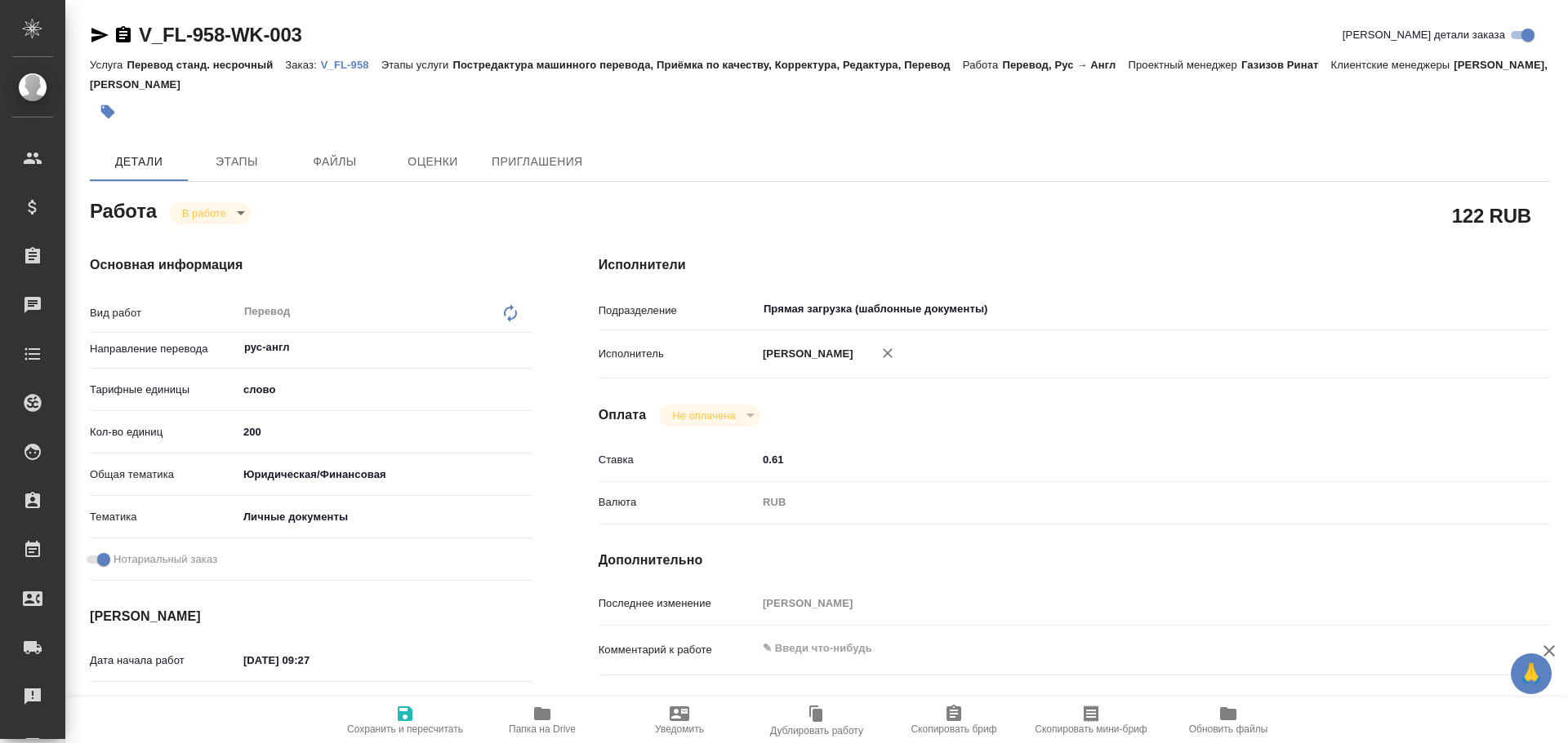
type textarea "x"
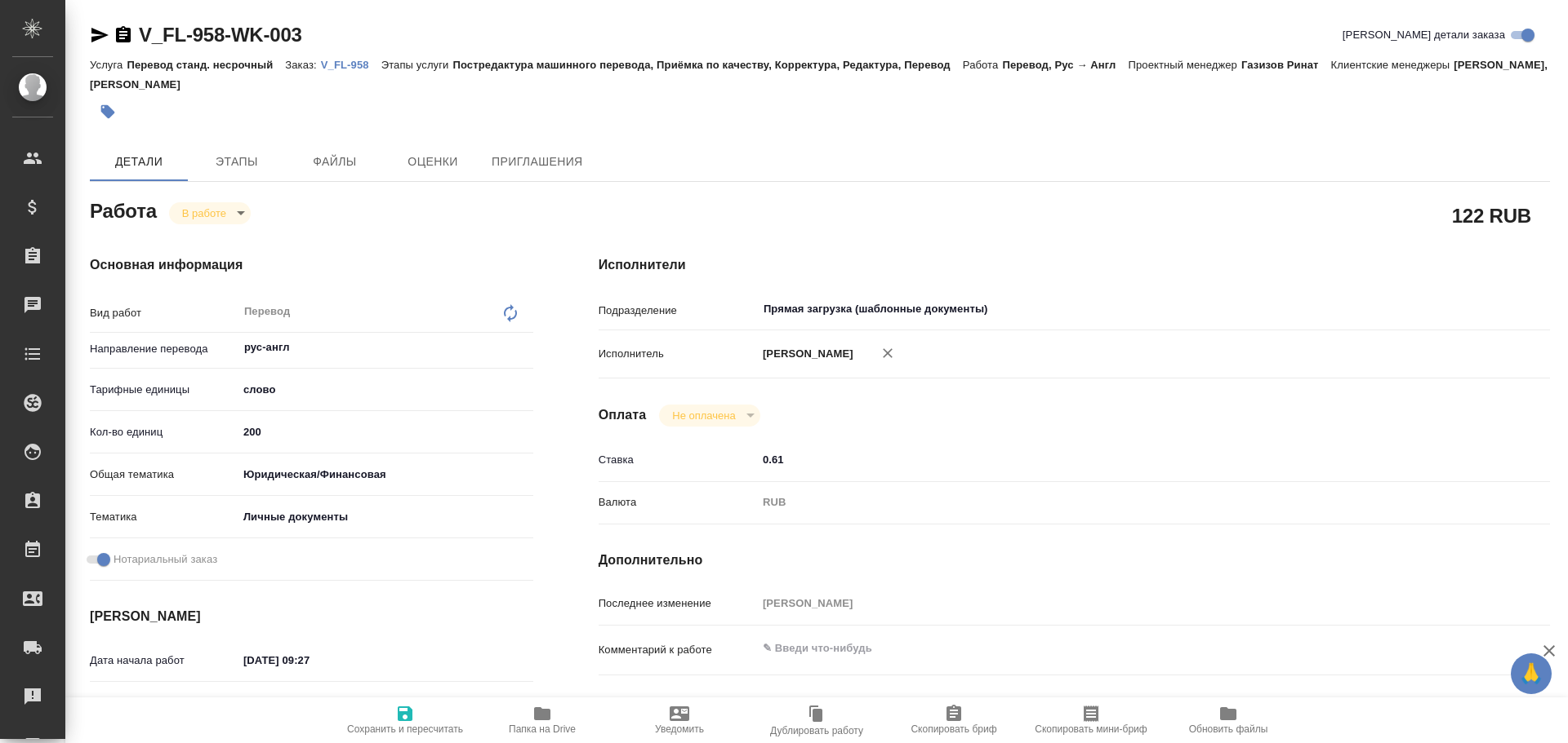
type textarea "x"
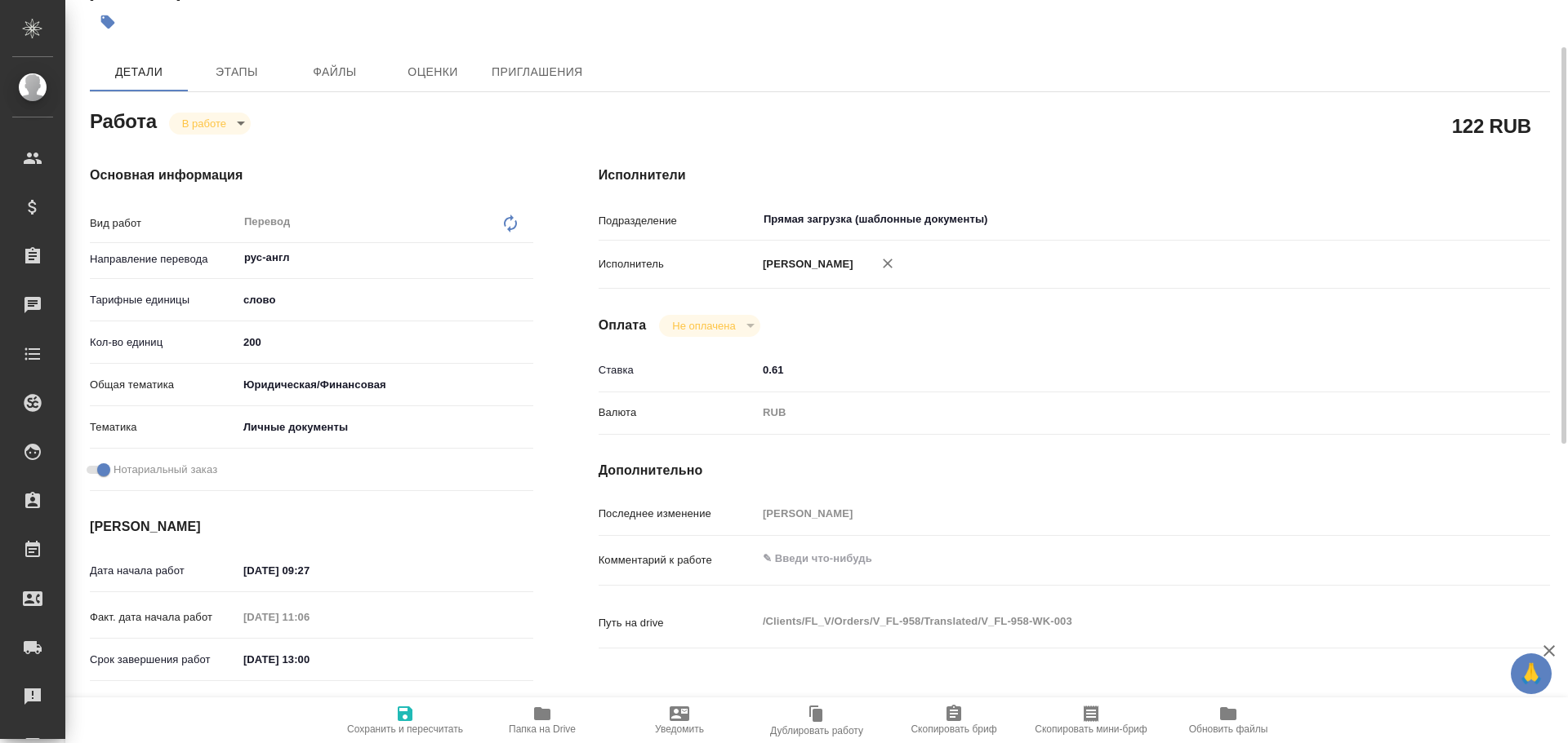
scroll to position [253, 0]
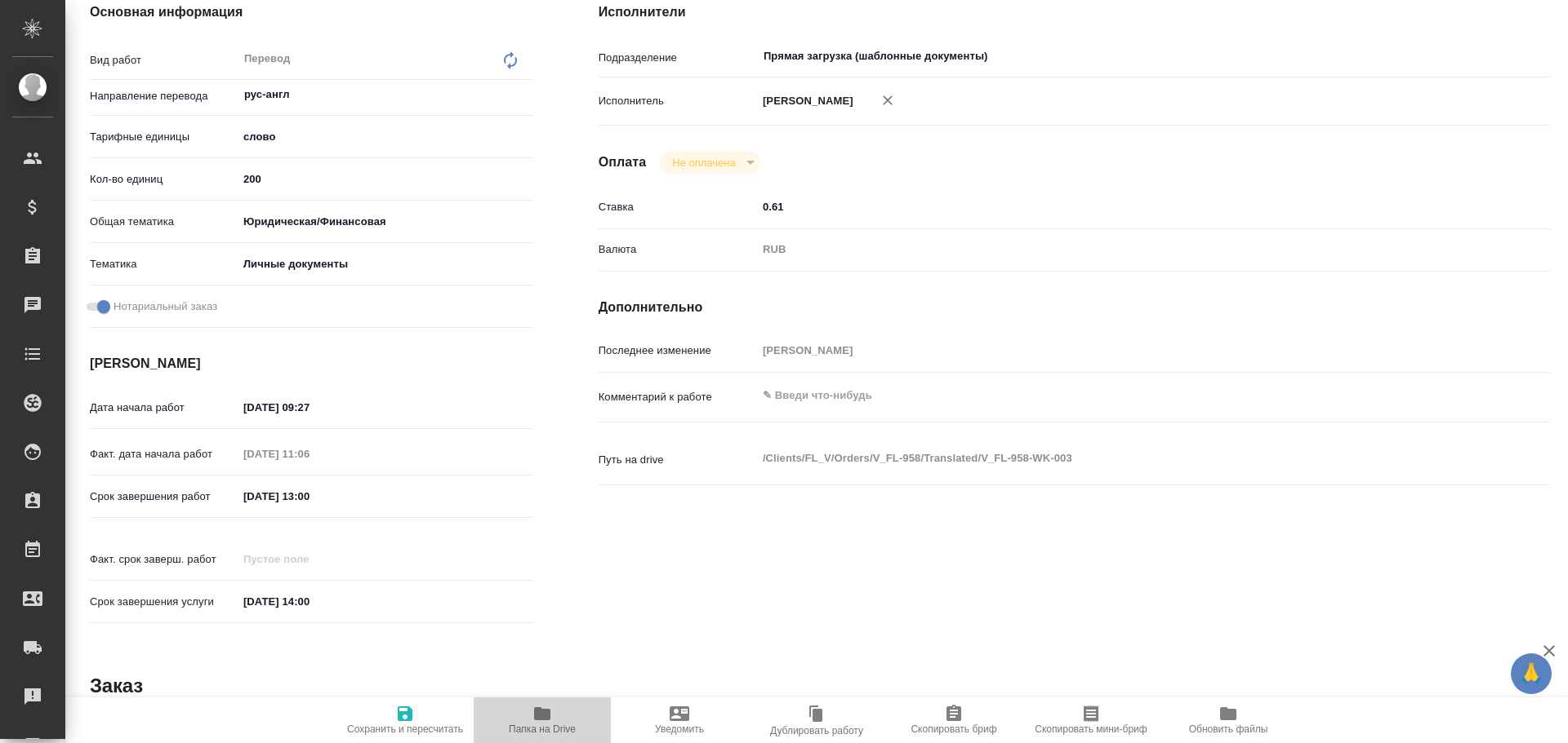
click at [559, 724] on span "Папка на Drive" at bounding box center [542, 730] width 67 height 11
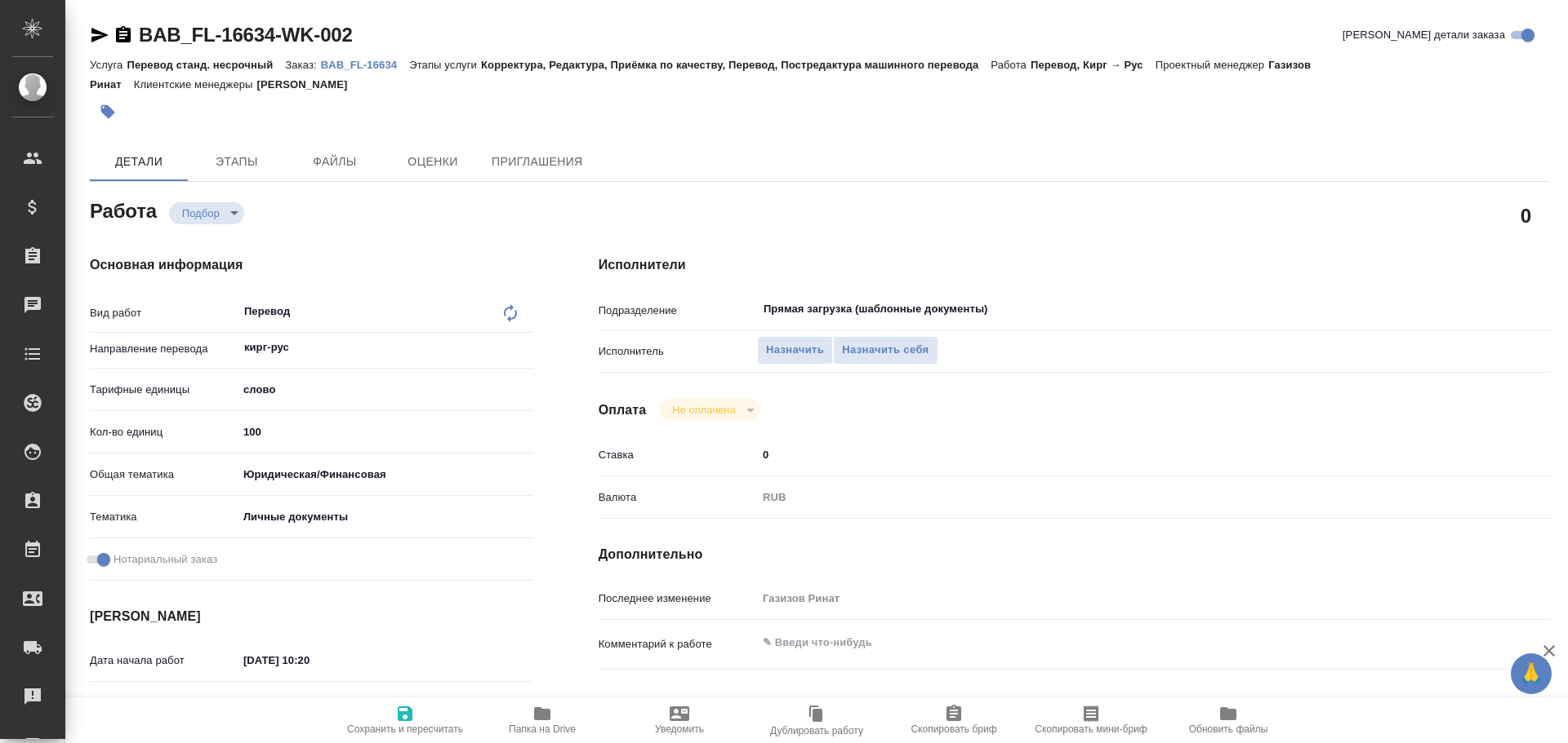
type textarea "x"
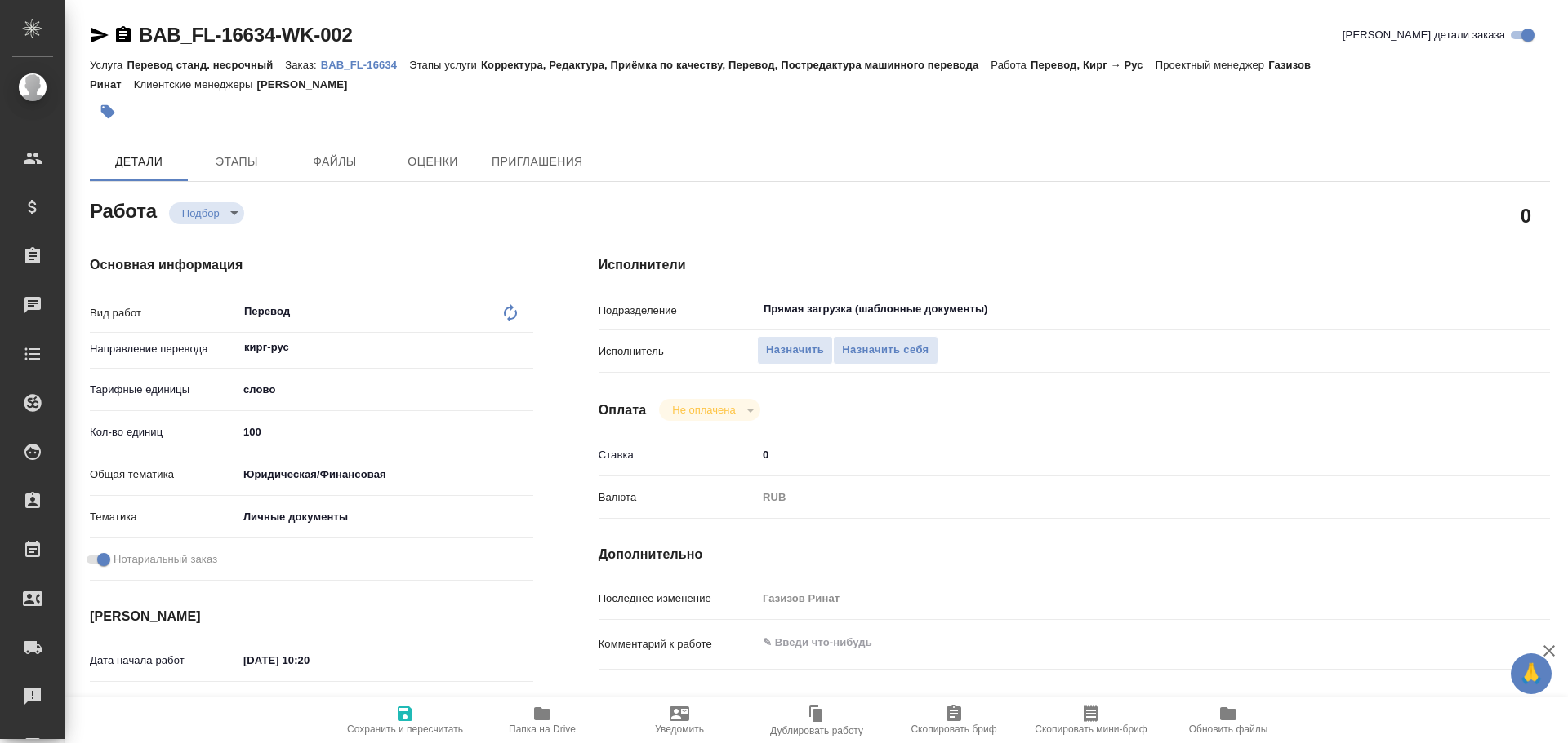
type textarea "x"
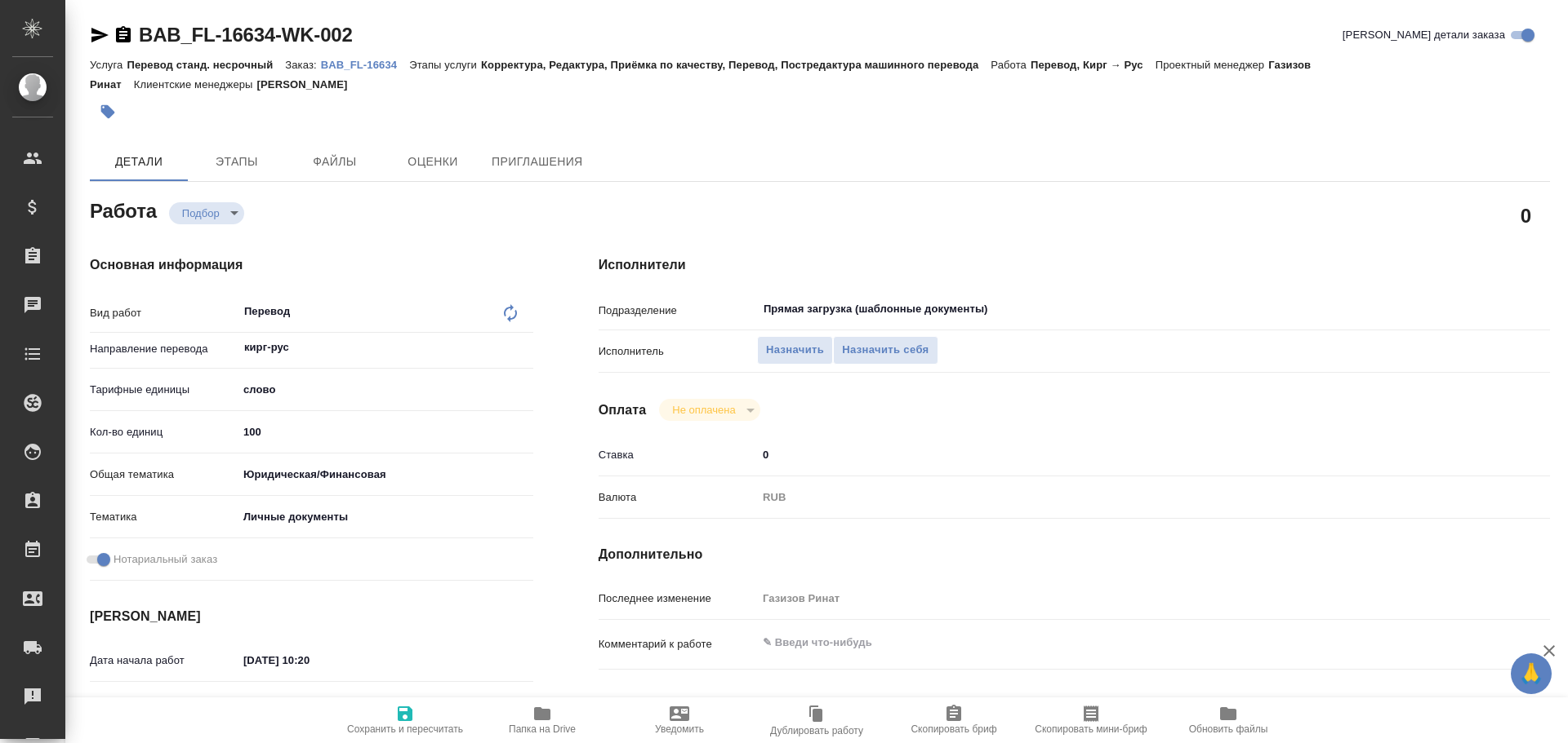
type textarea "x"
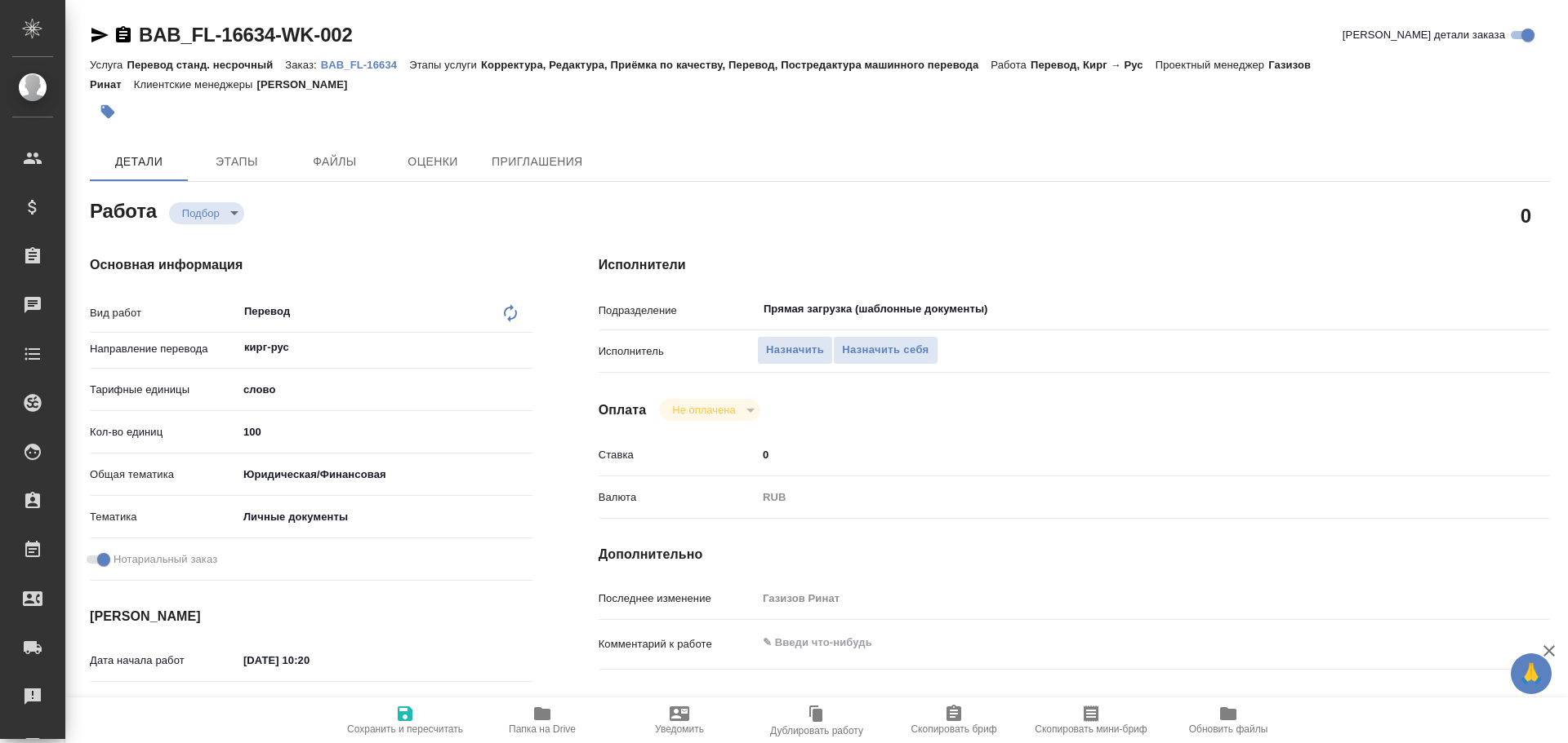
type textarea "x"
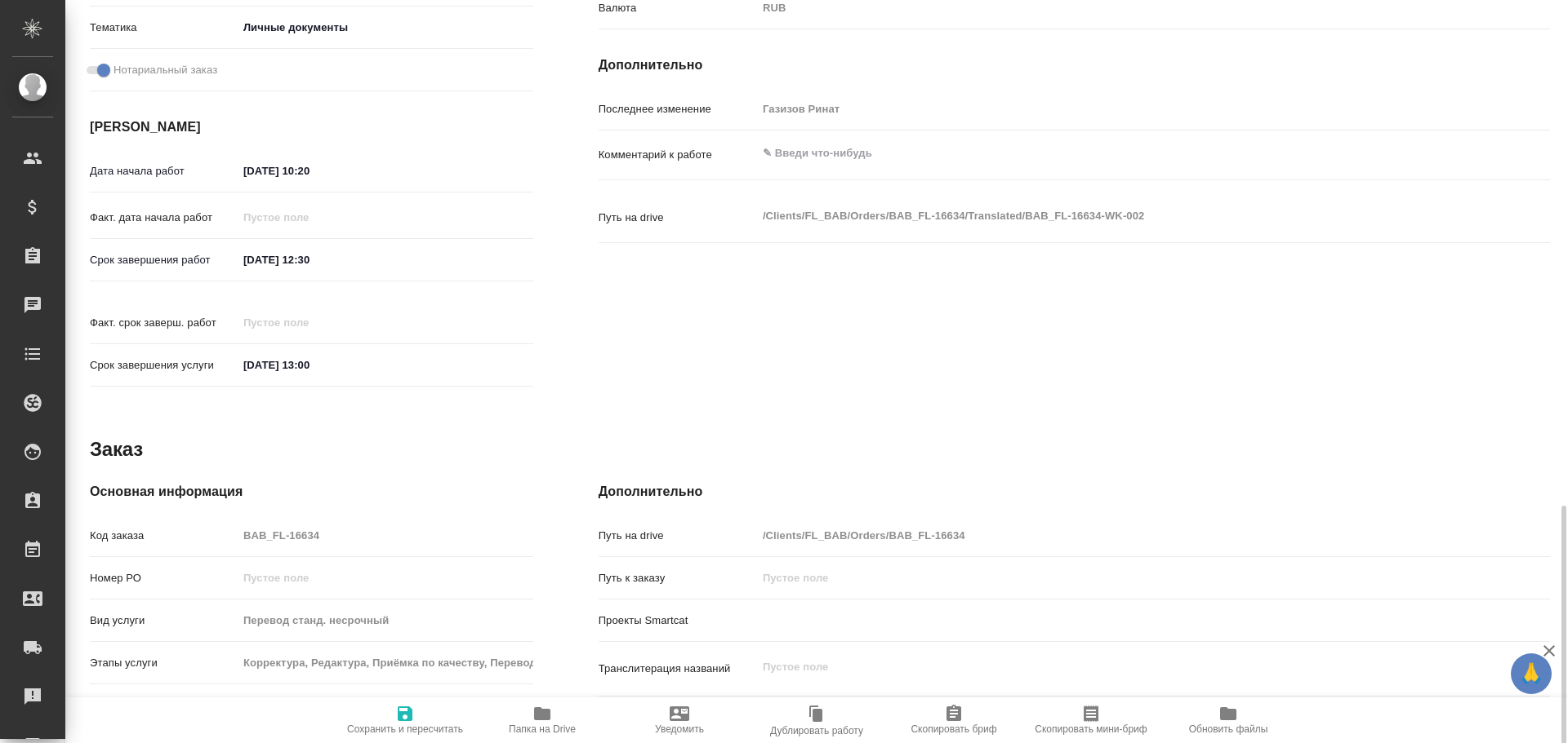
type textarea "x"
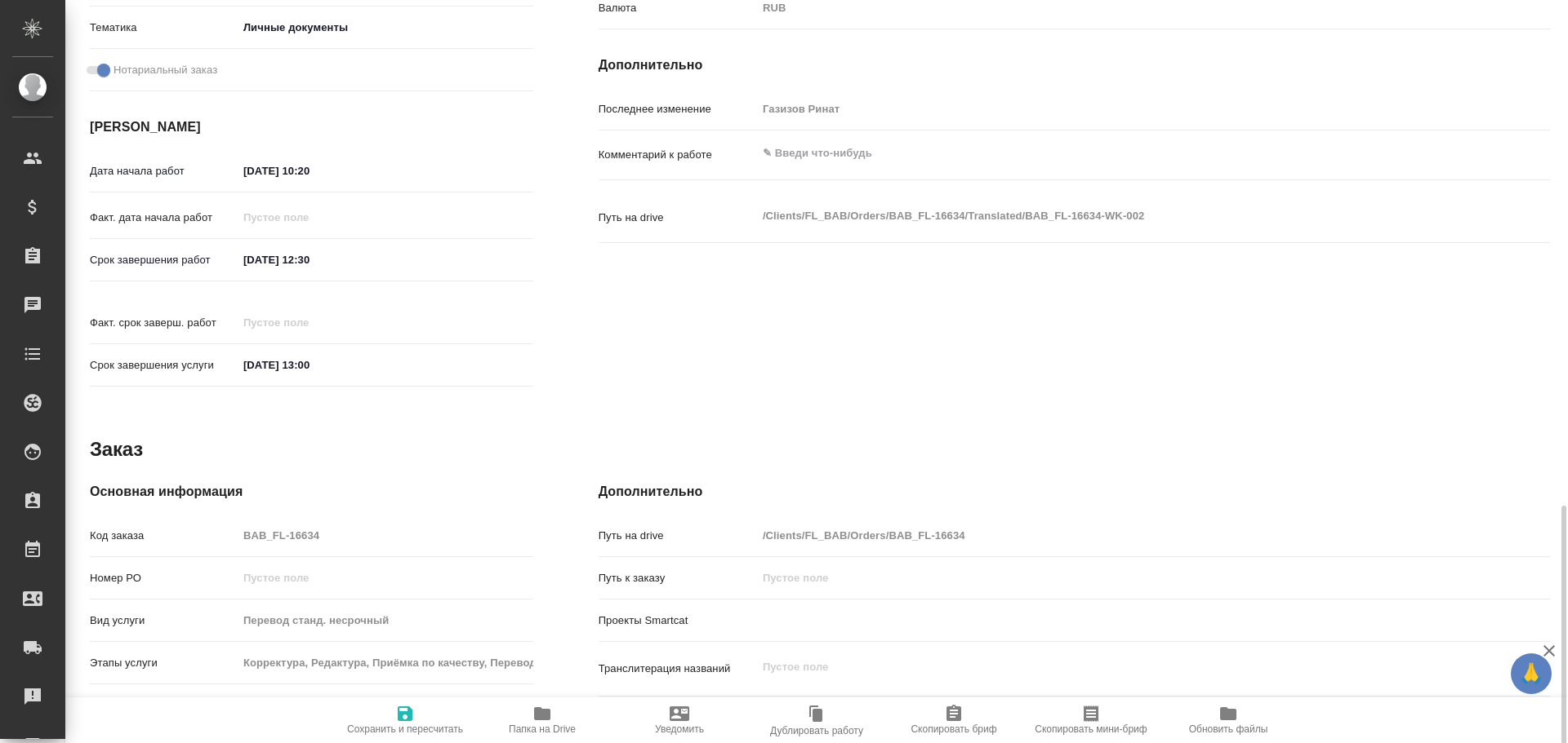
scroll to position [649, 0]
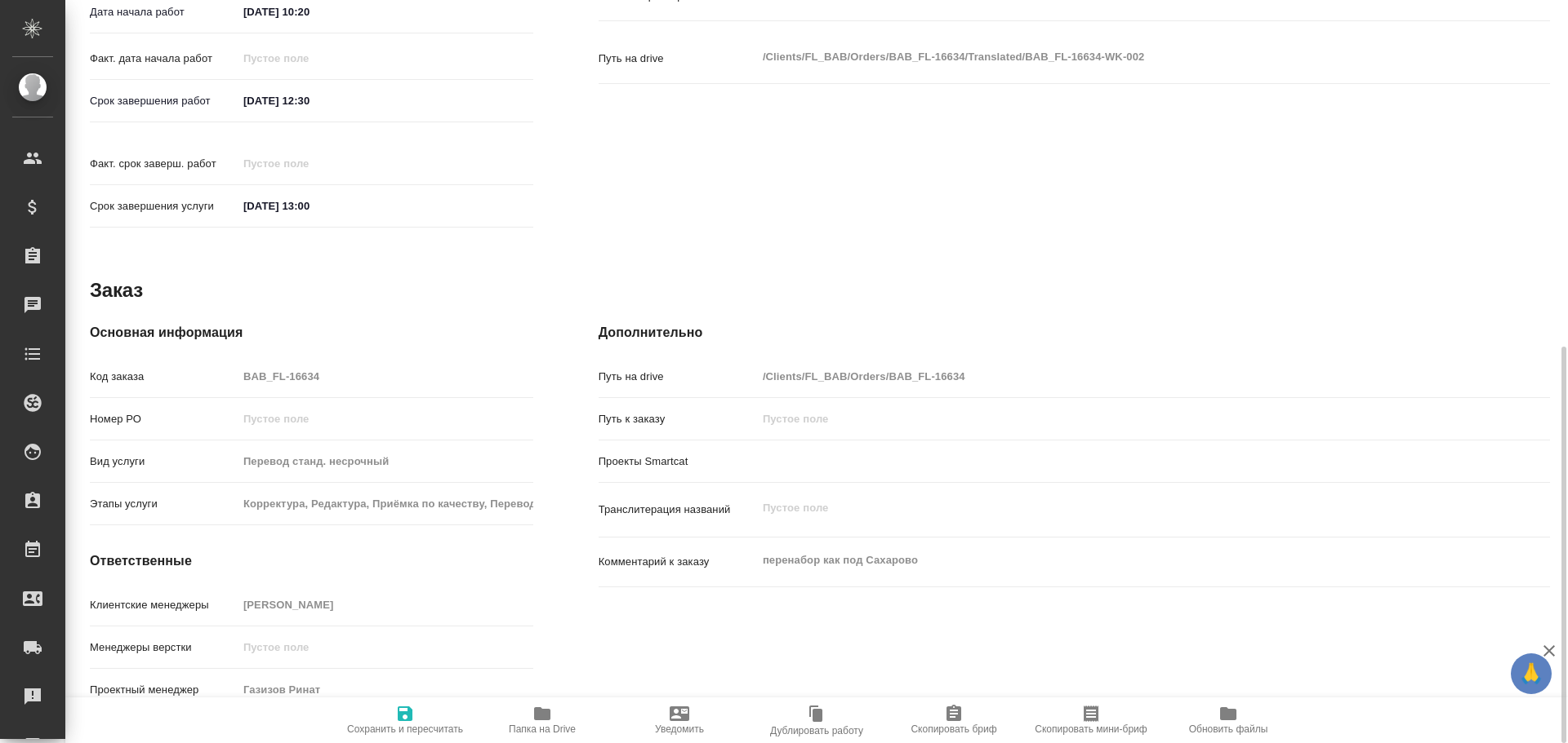
type textarea "x"
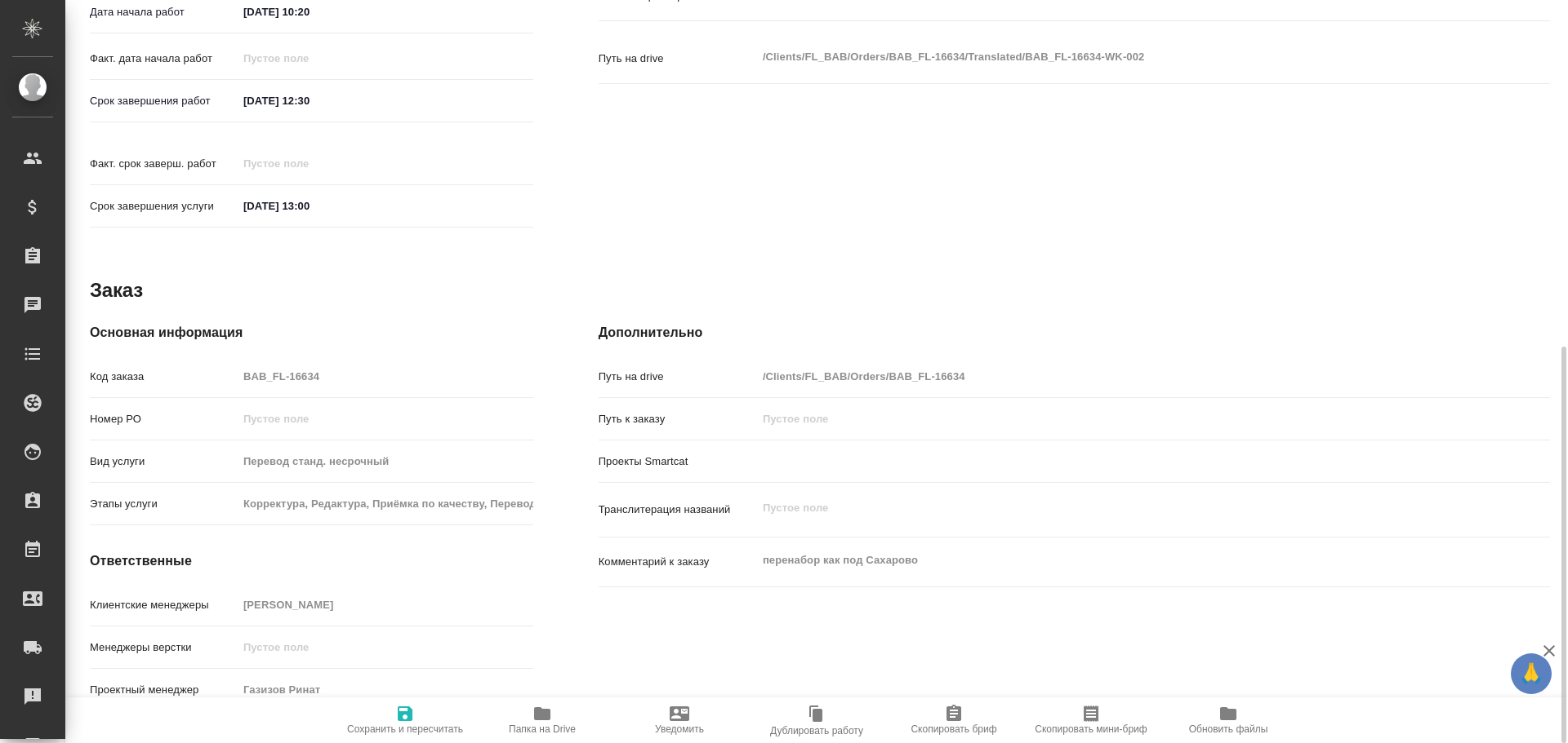
type textarea "x"
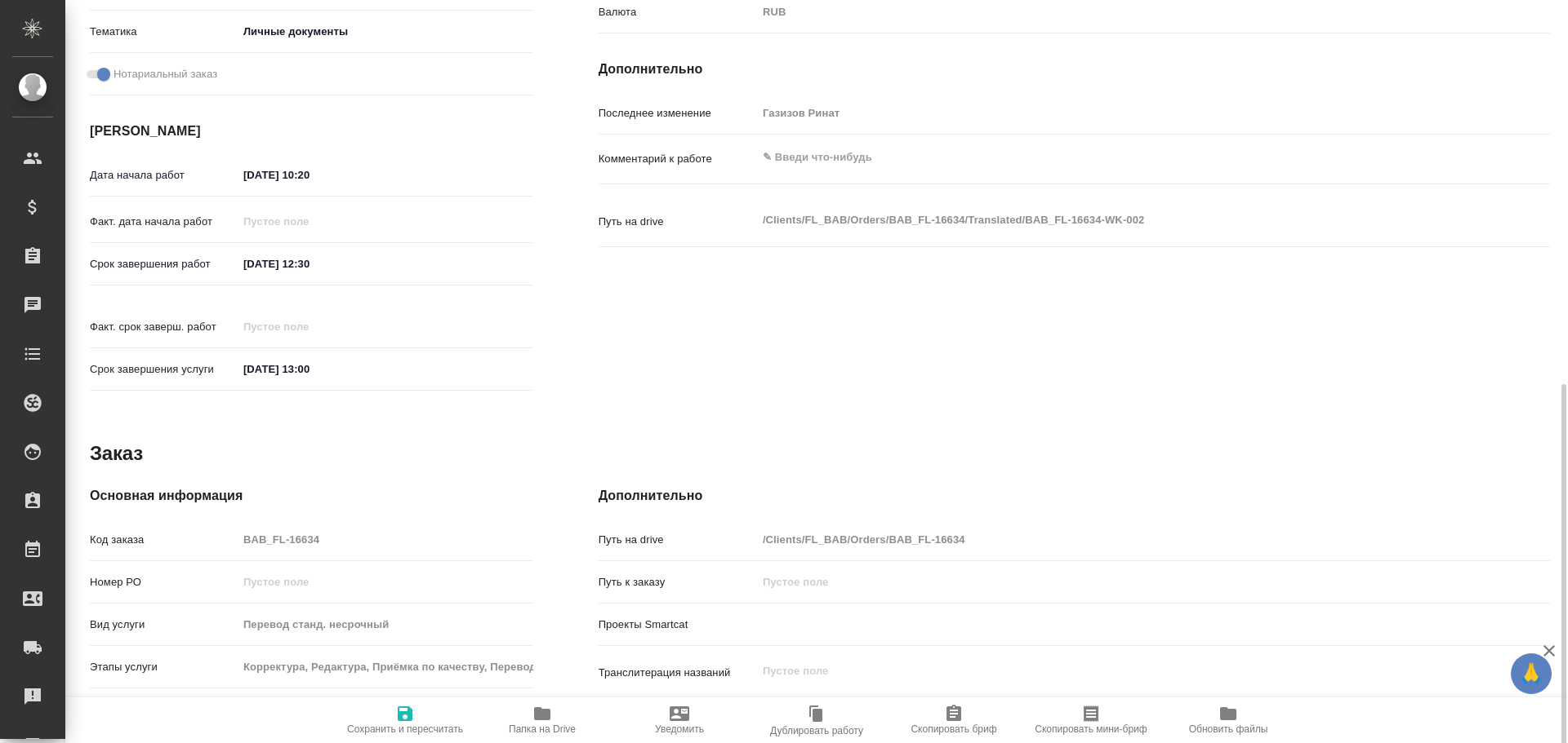
scroll to position [404, 0]
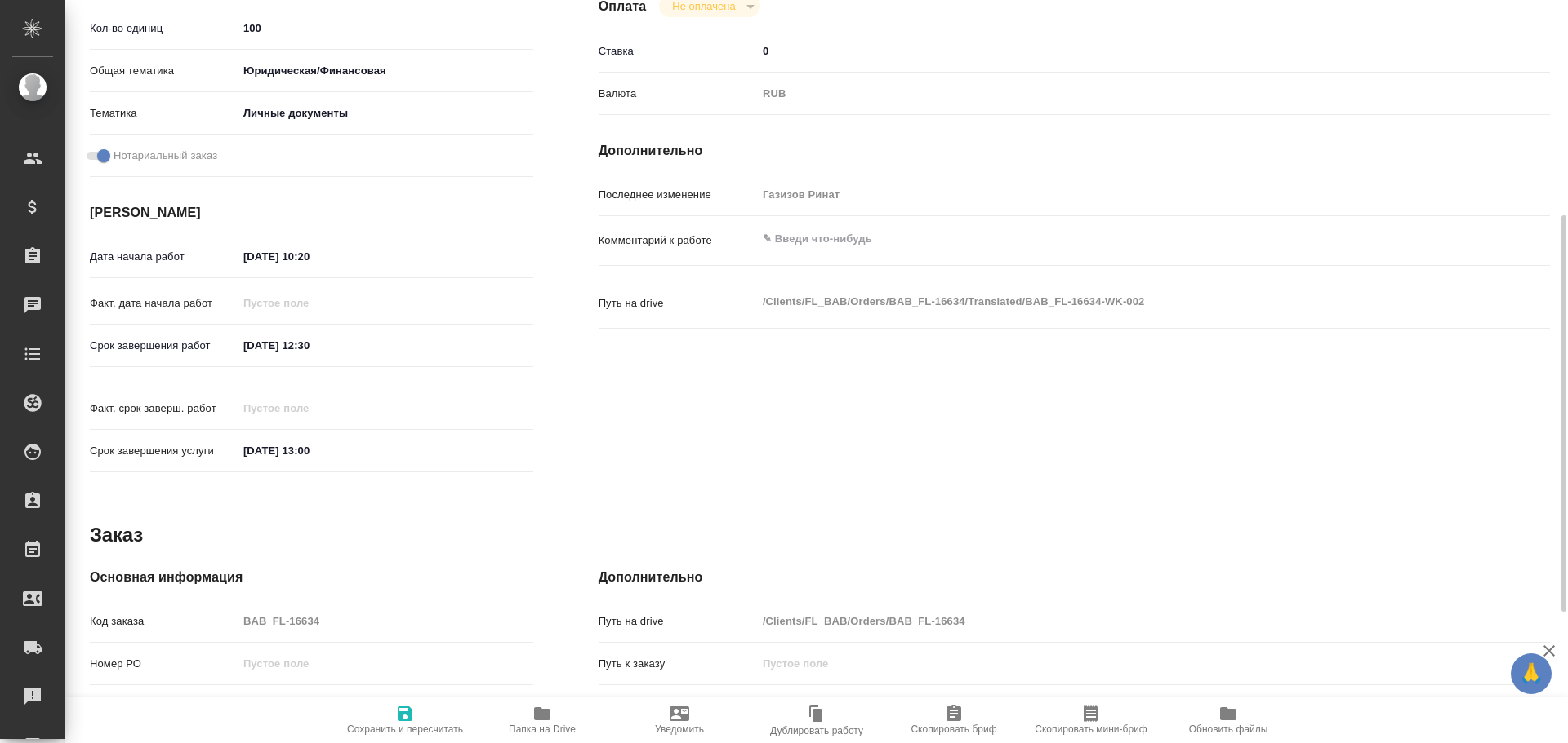
type textarea "x"
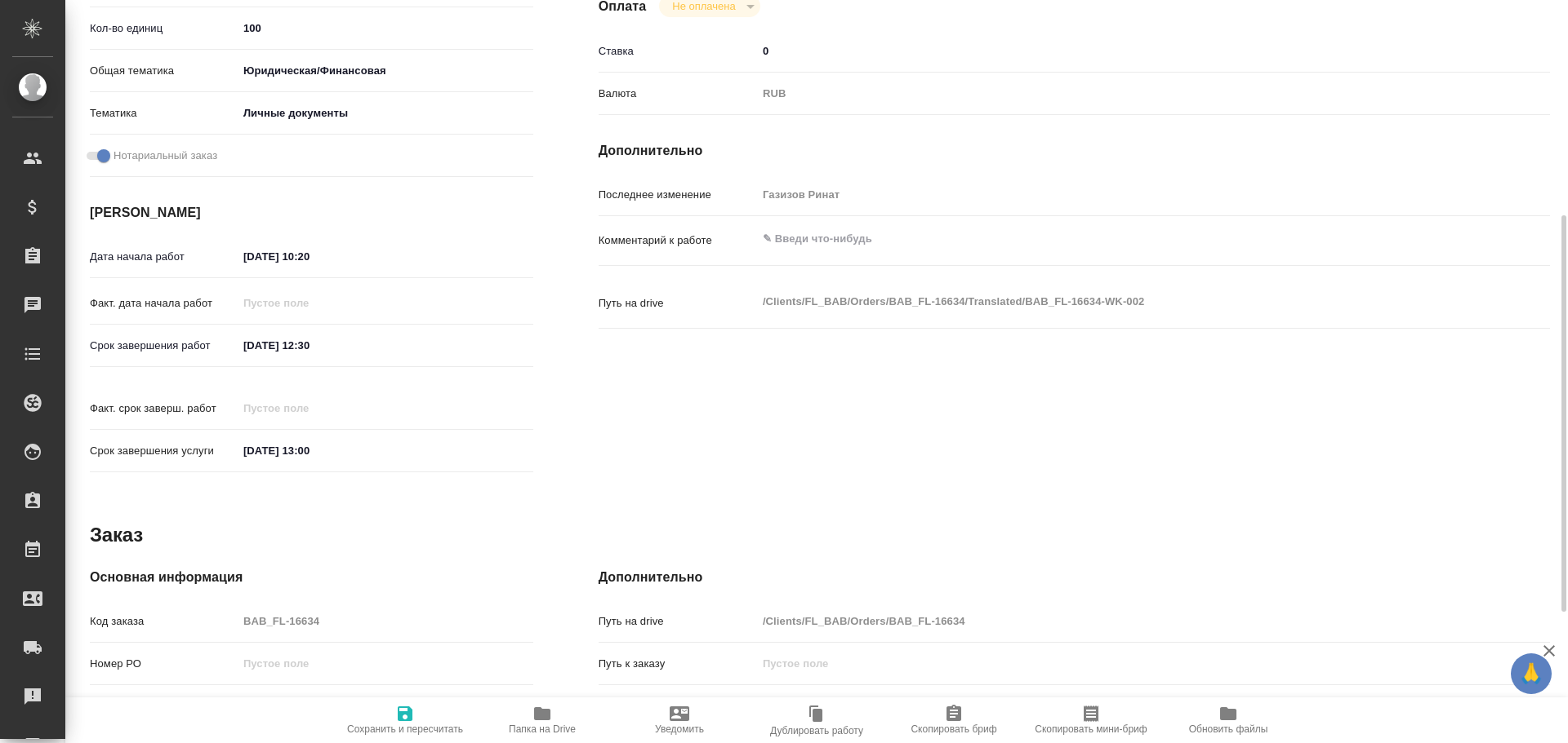
scroll to position [0, 0]
